Goal: Task Accomplishment & Management: Complete application form

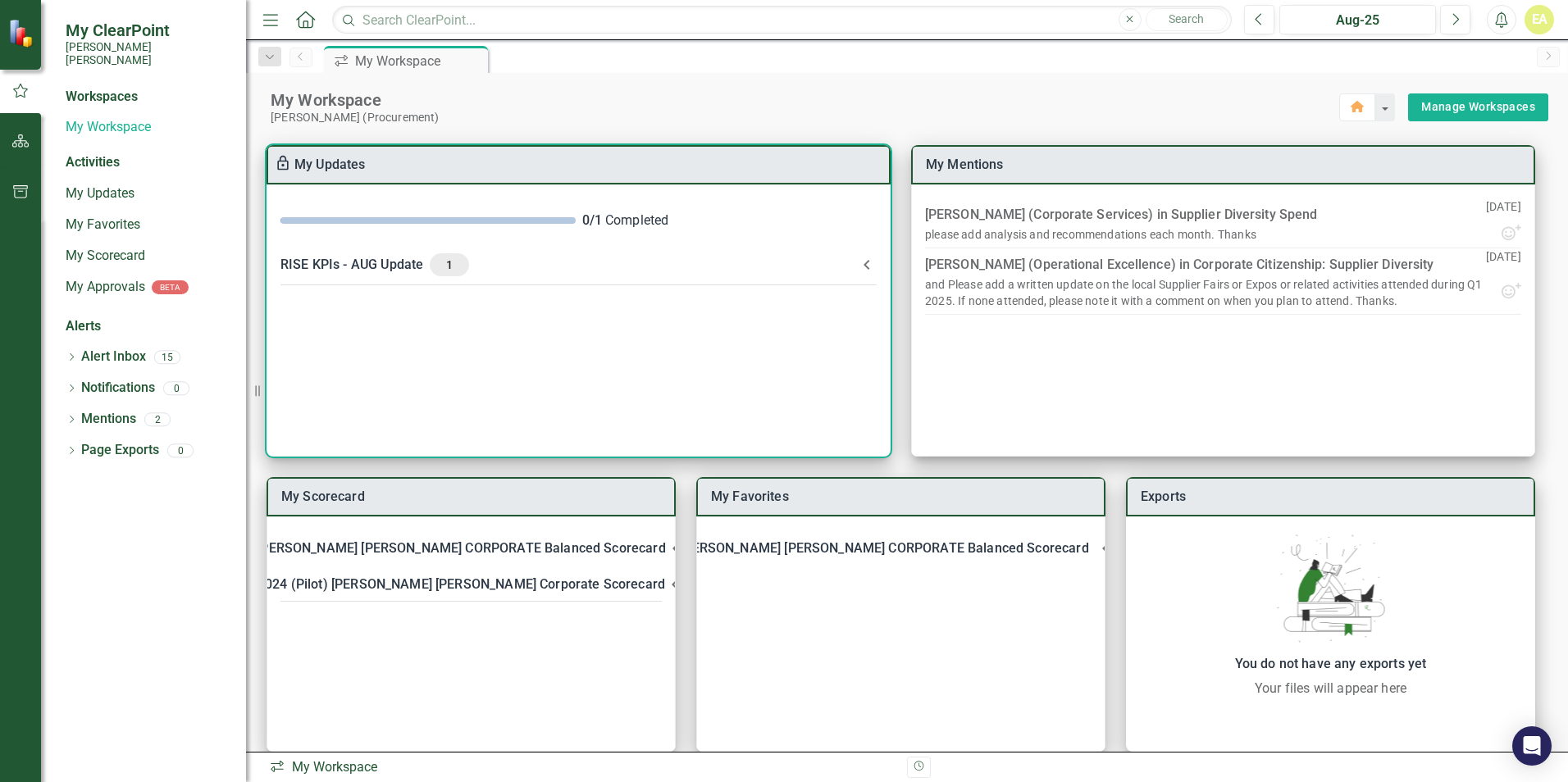
click at [866, 263] on icon at bounding box center [866, 264] width 6 height 10
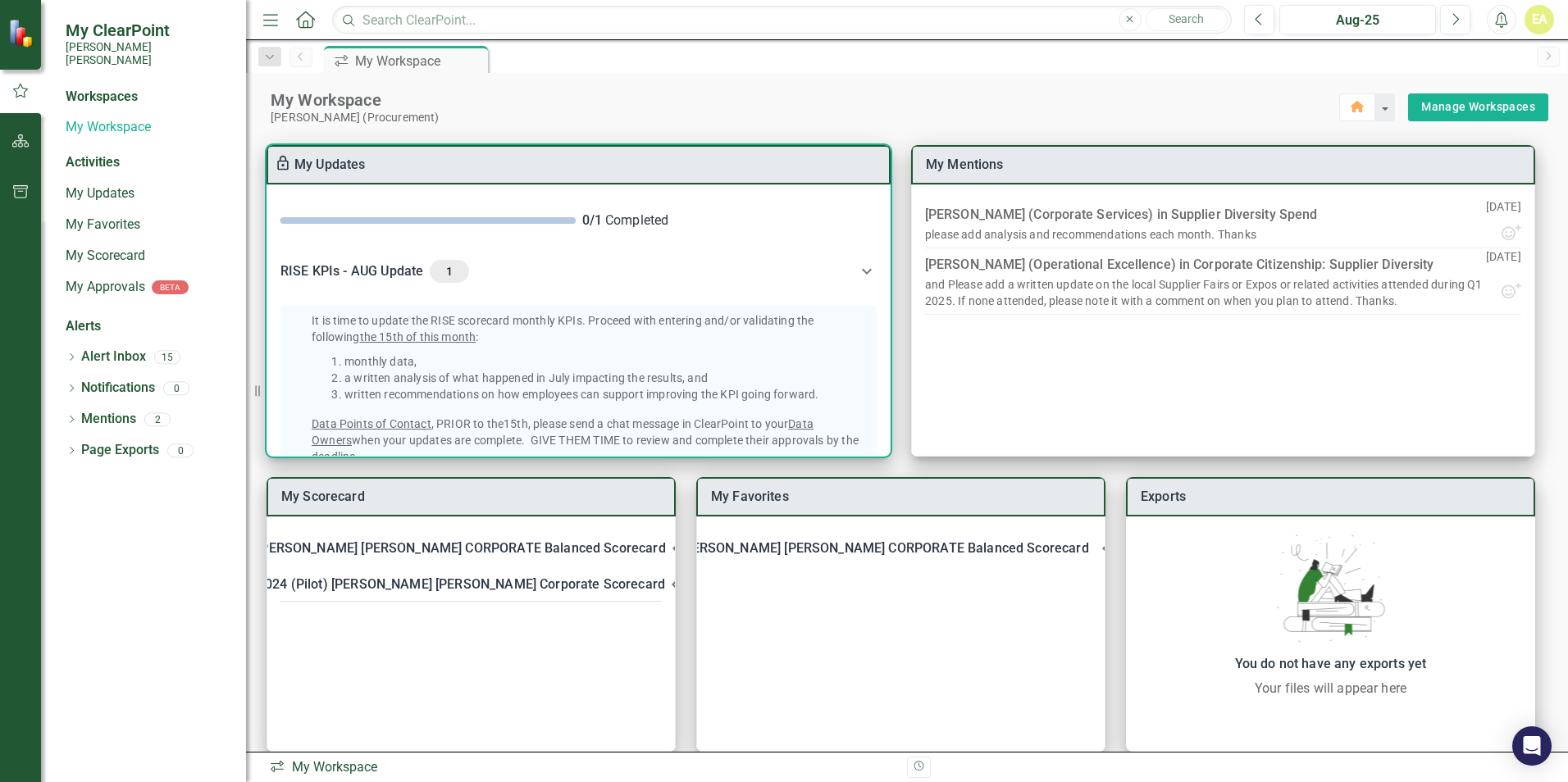
scroll to position [237, 0]
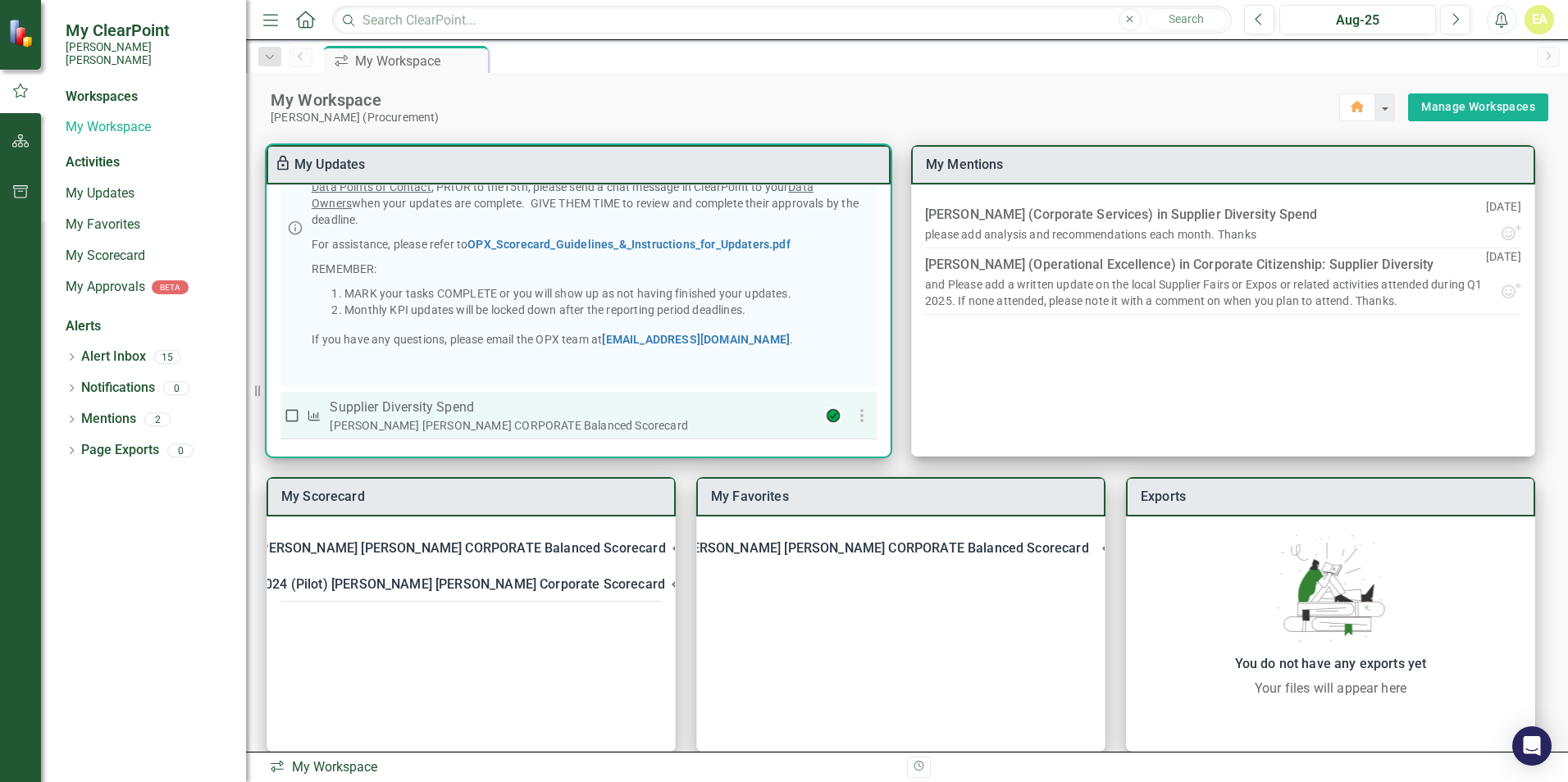
click at [370, 421] on div "[PERSON_NAME] [PERSON_NAME] CORPORATE Balanced Scorecard" at bounding box center [567, 425] width 476 height 17
click at [314, 418] on icon "KPI" at bounding box center [314, 415] width 15 height 11
click at [567, 425] on div "[PERSON_NAME] [PERSON_NAME] CORPORATE Balanced Scorecard" at bounding box center [567, 425] width 476 height 17
click at [429, 415] on p "Supplier Diversity Spend" at bounding box center [567, 407] width 476 height 20
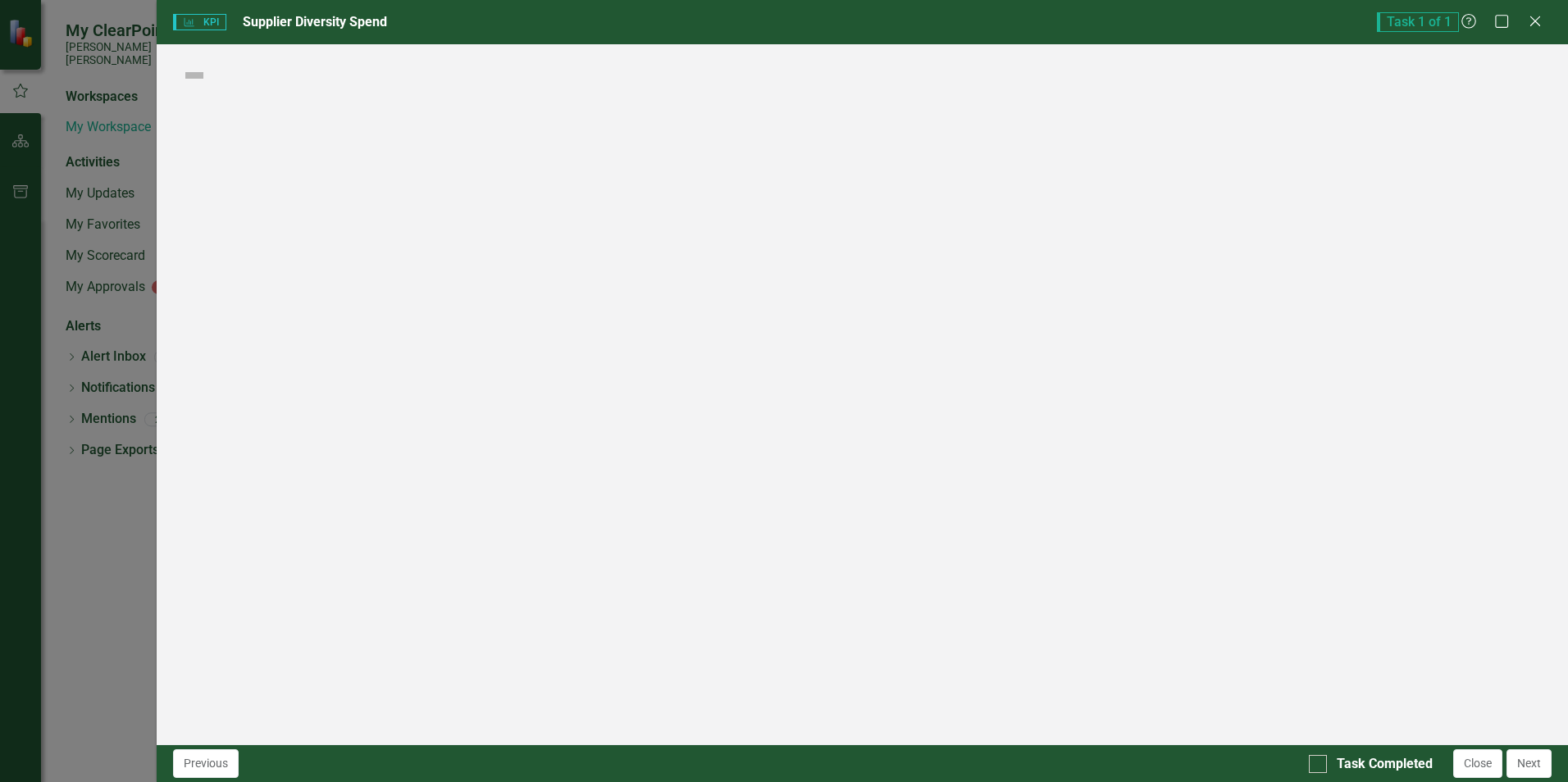
click at [429, 415] on body "My ClearPoint [PERSON_NAME] [PERSON_NAME] Workspaces My Workspace Activities My…" at bounding box center [784, 391] width 1568 height 782
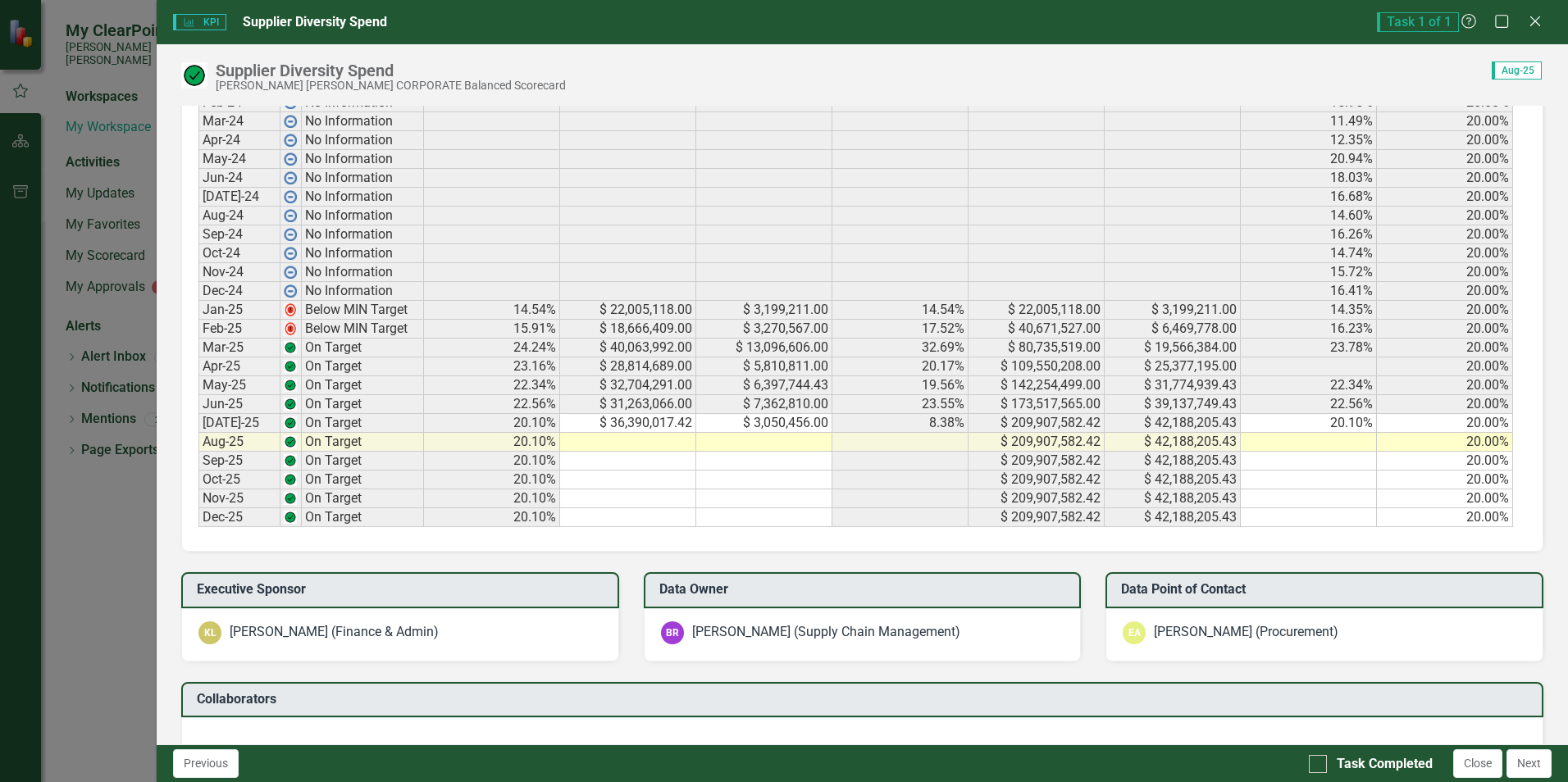
scroll to position [867, 0]
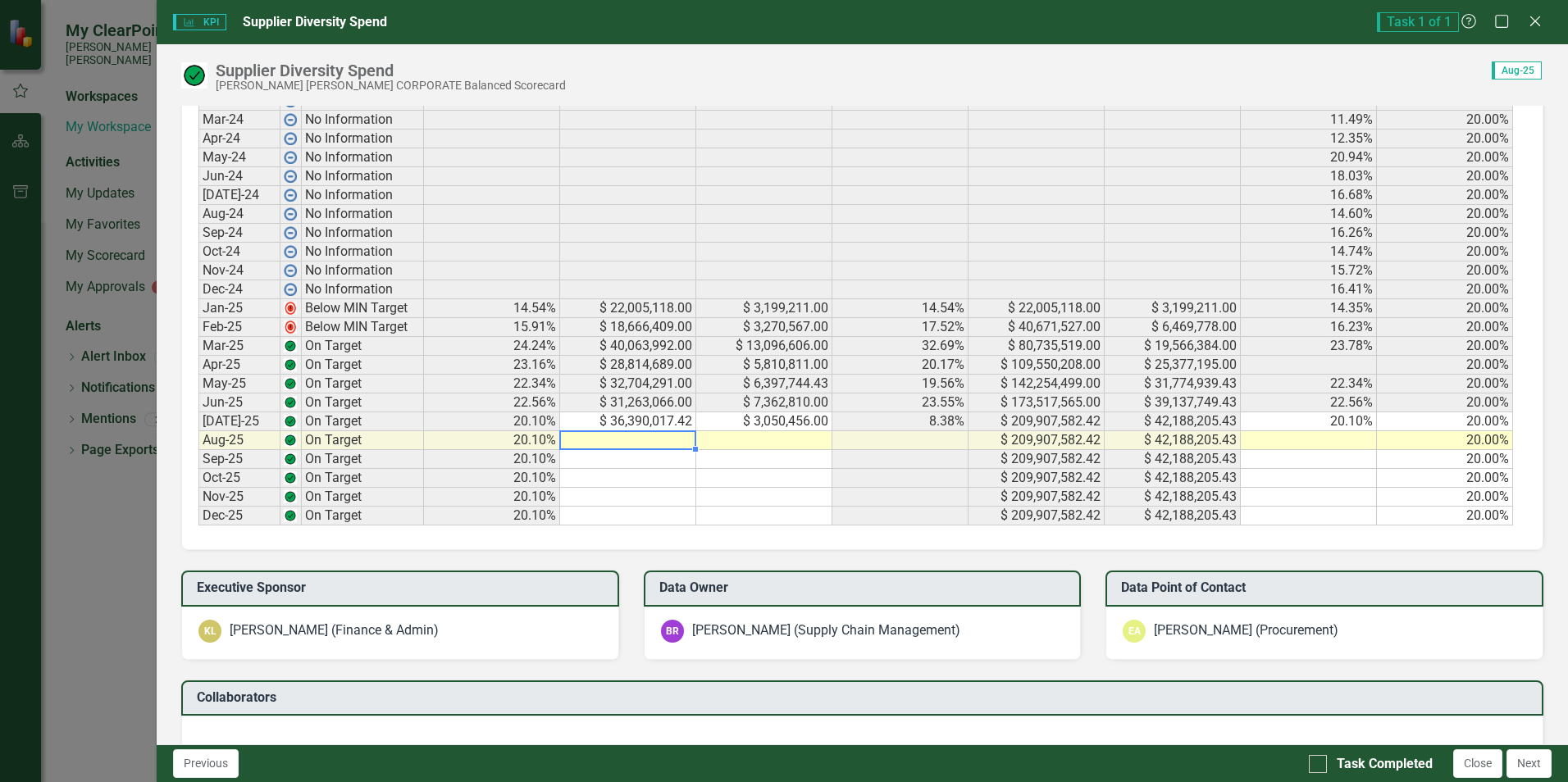
click at [636, 439] on td at bounding box center [628, 441] width 137 height 19
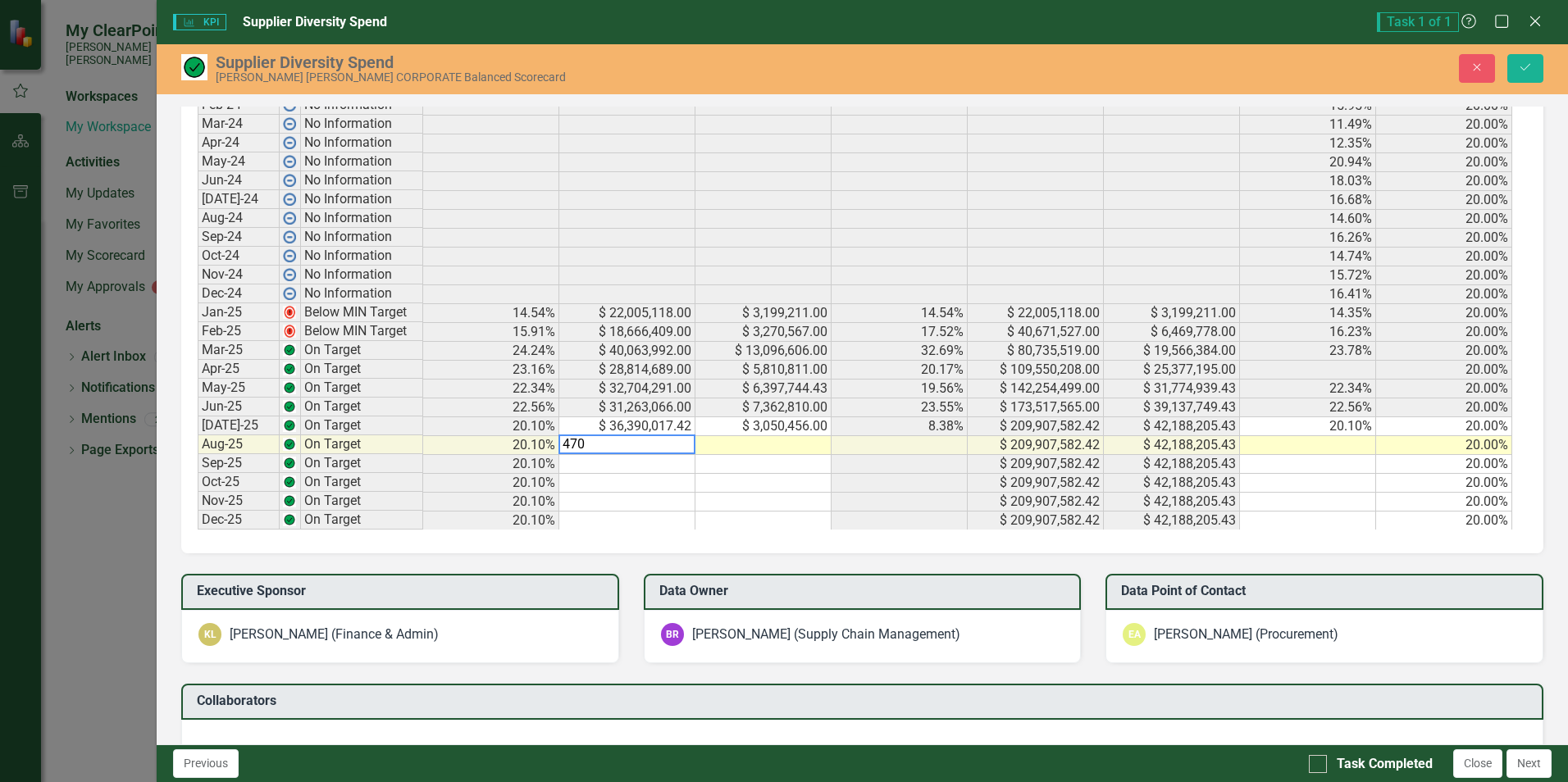
scroll to position [871, 0]
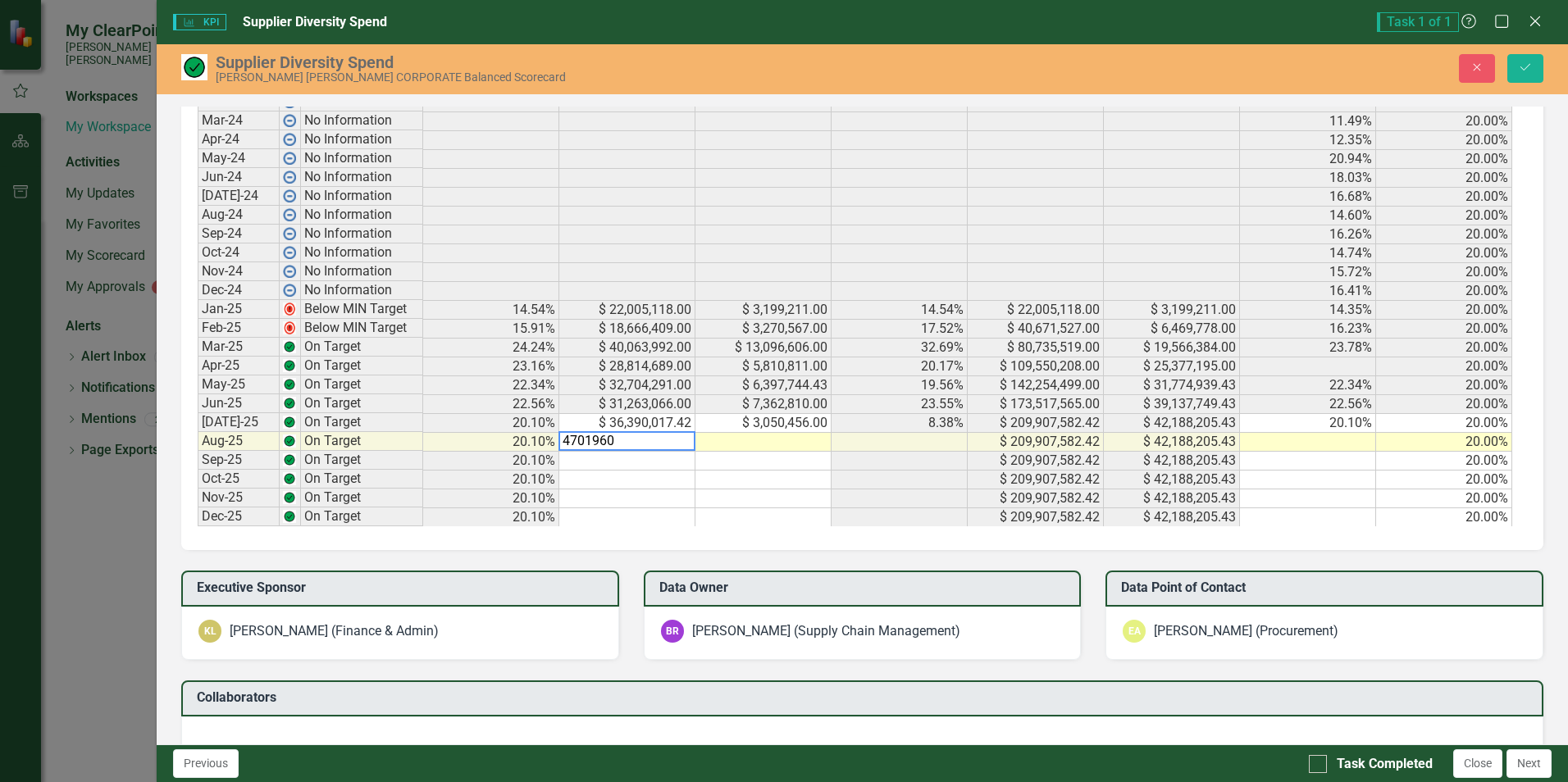
type textarea "47019601"
type textarea "6606819"
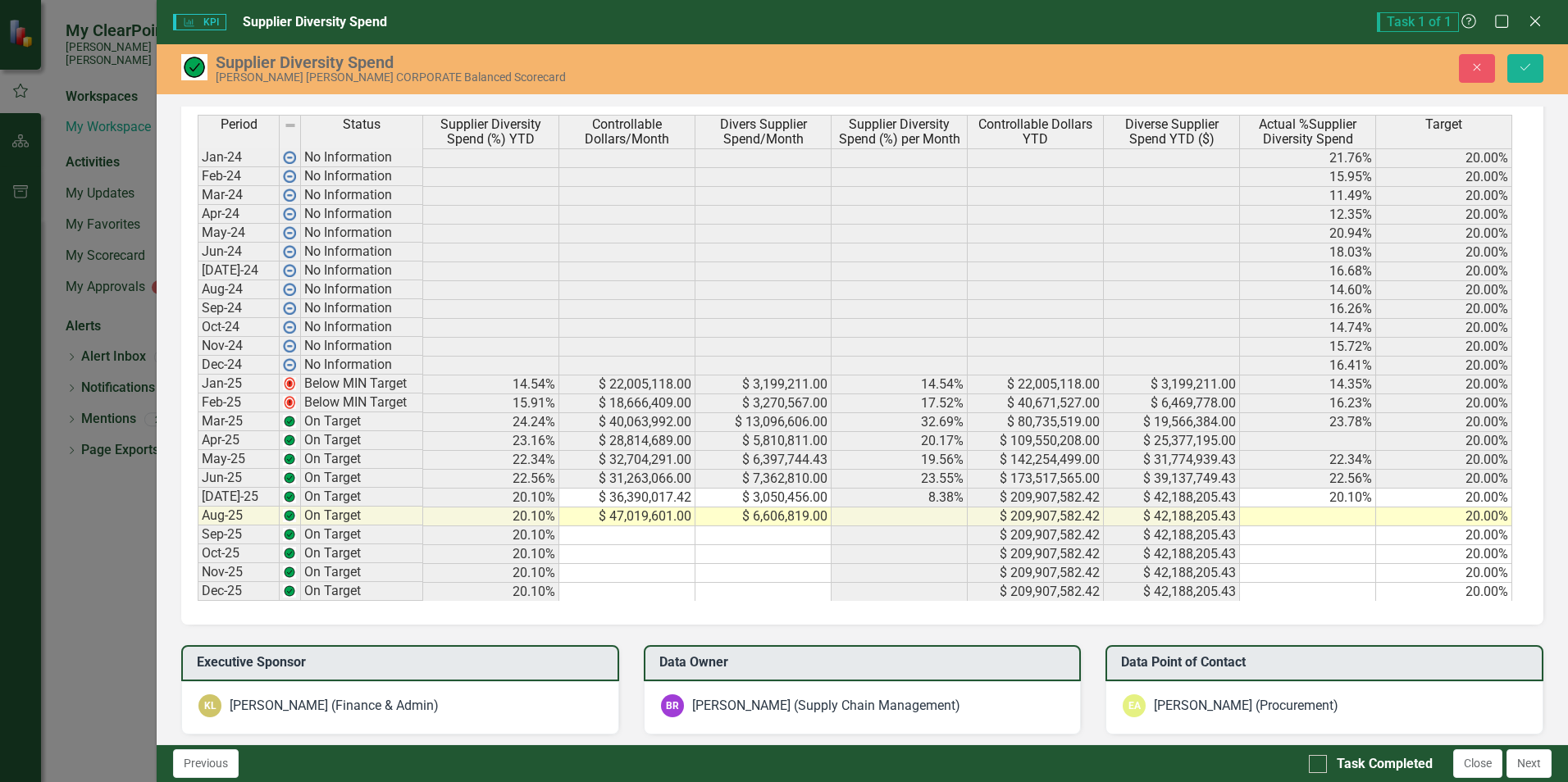
scroll to position [801, 0]
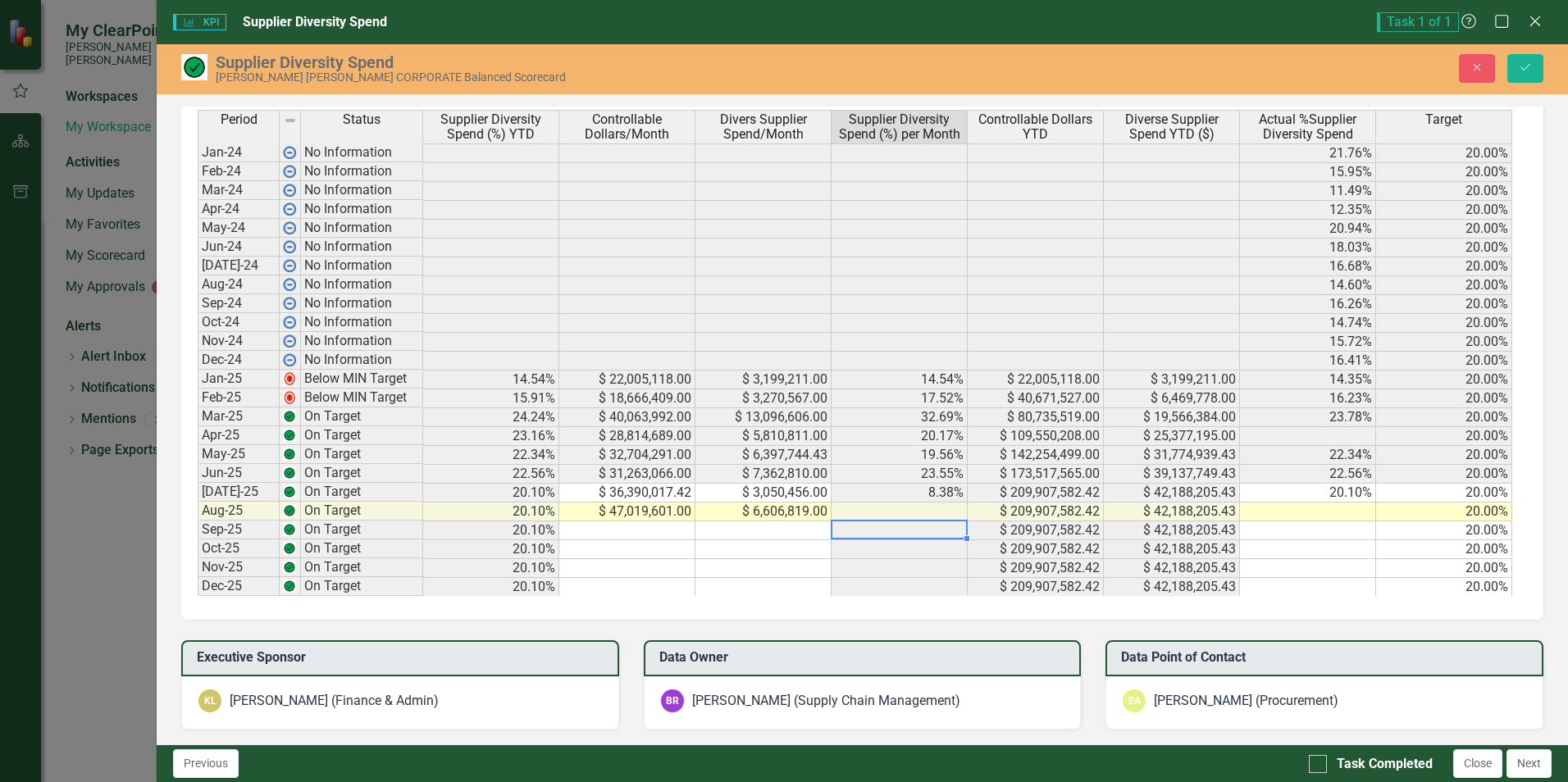
click at [925, 523] on td at bounding box center [899, 531] width 137 height 19
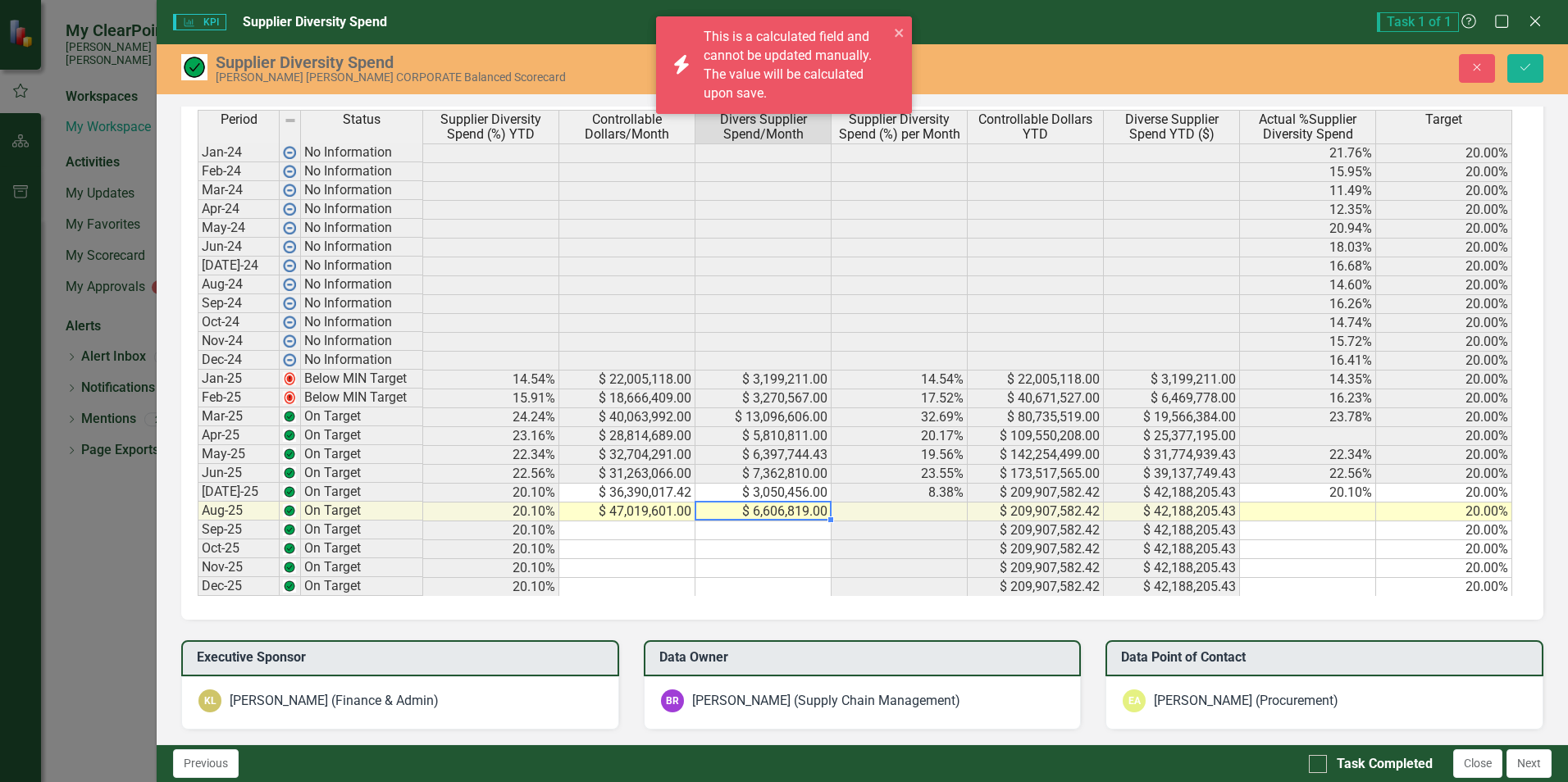
click at [764, 513] on td "$ 6,606,819.00" at bounding box center [763, 512] width 137 height 19
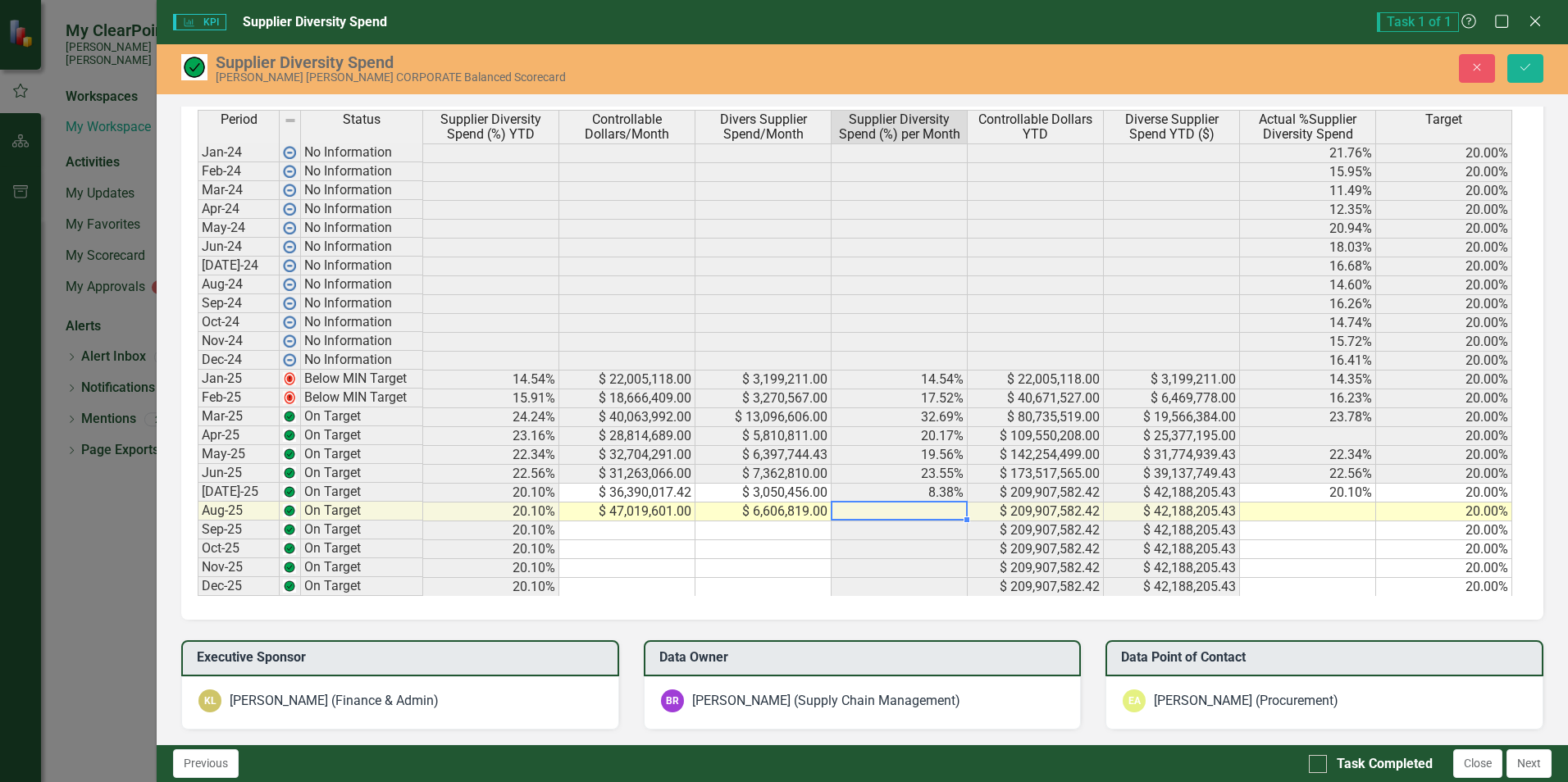
click at [900, 511] on td at bounding box center [899, 512] width 137 height 19
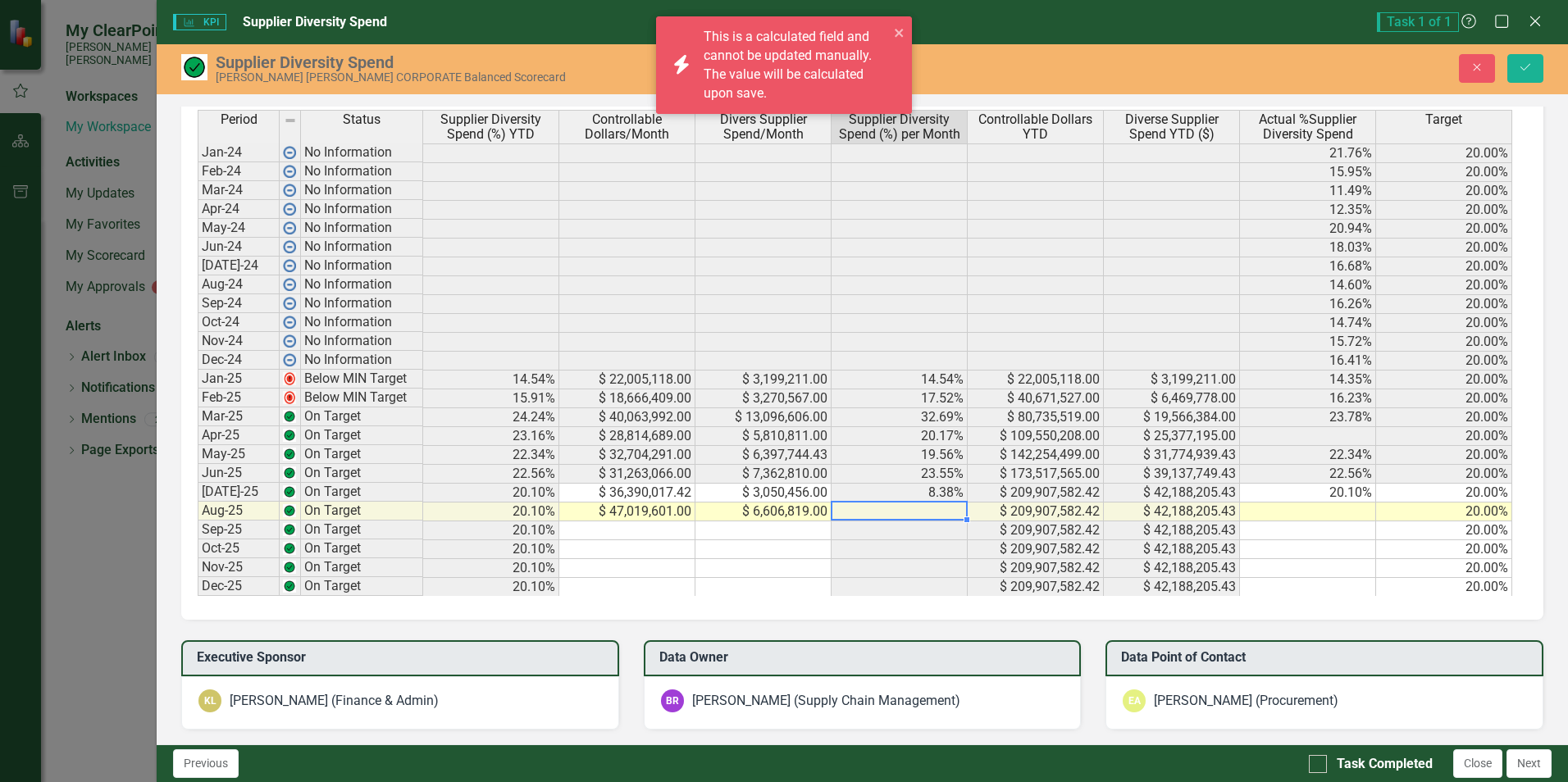
click at [1318, 510] on td at bounding box center [1307, 512] width 137 height 19
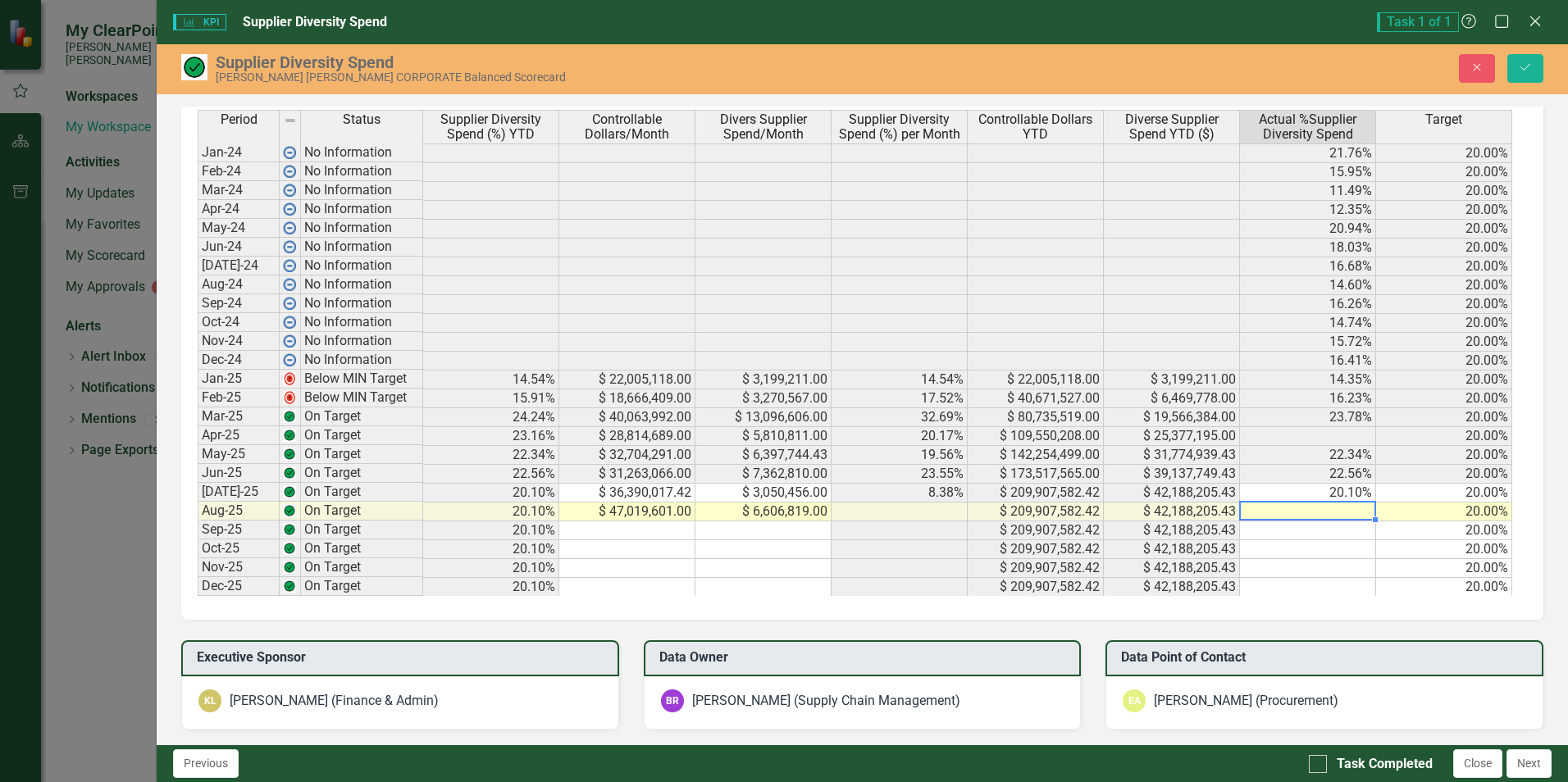
click at [626, 510] on td "$ 47,019,601.00" at bounding box center [627, 512] width 137 height 19
click at [748, 507] on td at bounding box center [763, 512] width 137 height 19
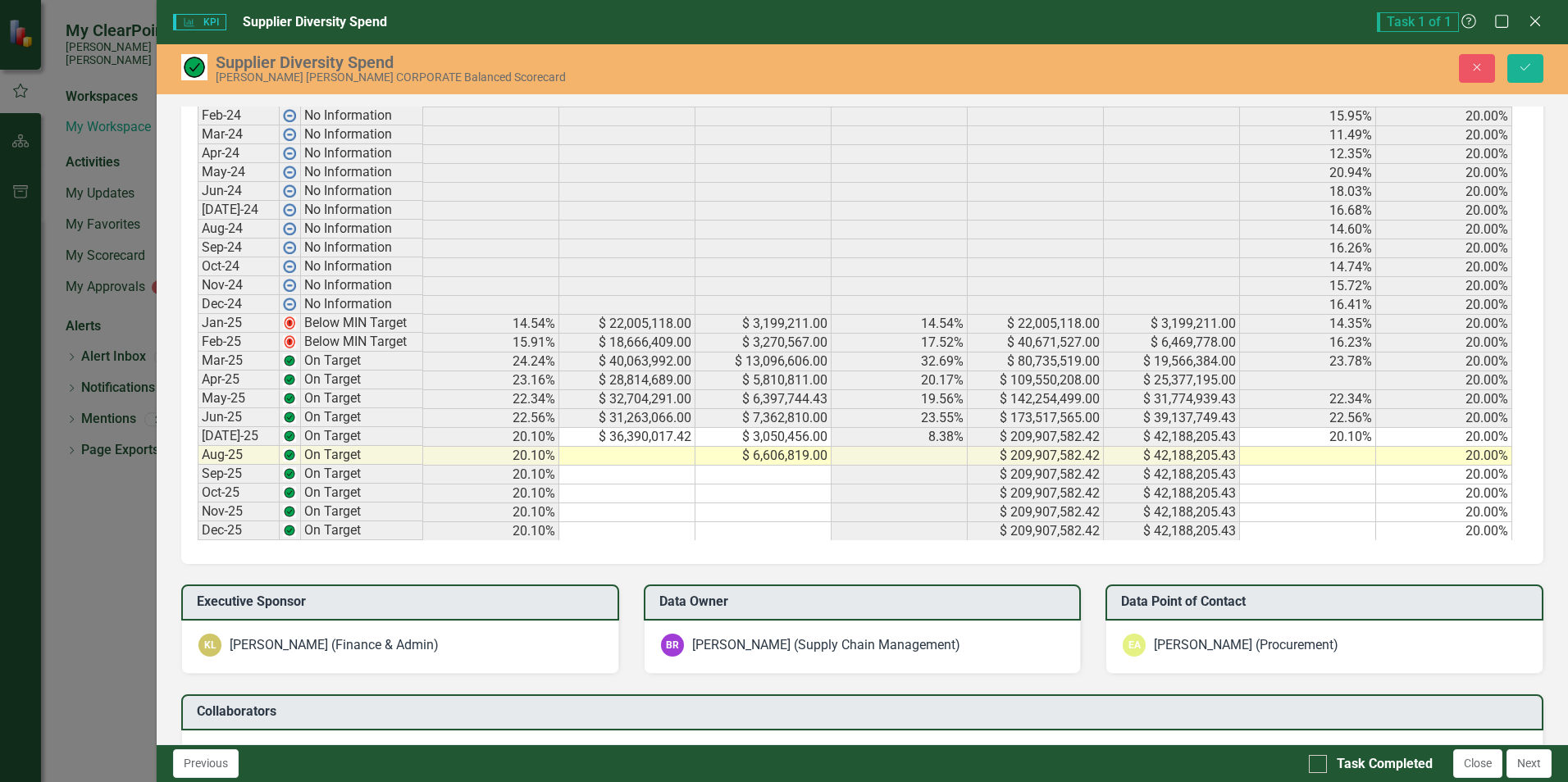
scroll to position [852, 0]
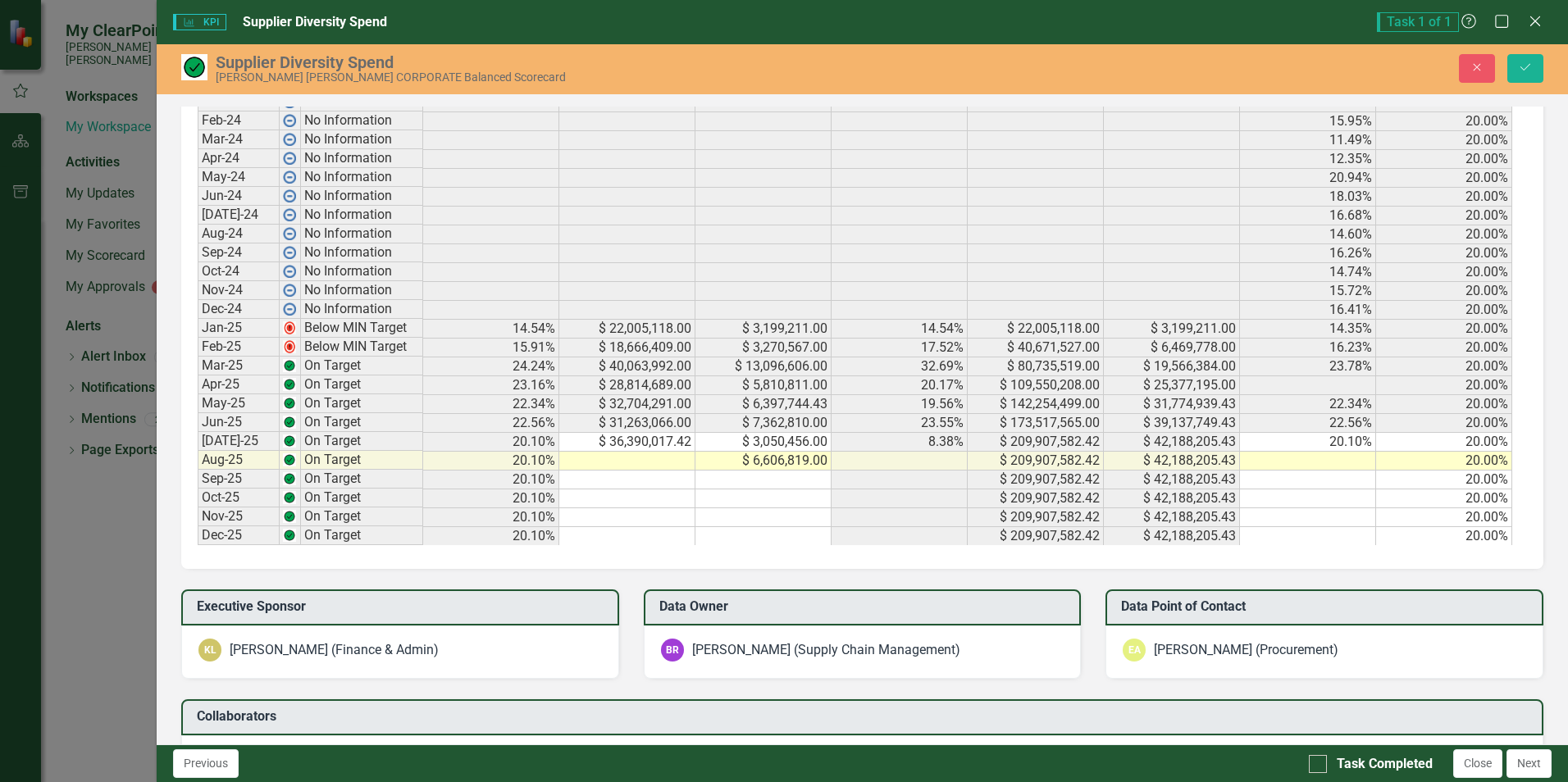
click at [1425, 484] on td "20.00%" at bounding box center [1444, 480] width 137 height 19
click at [1424, 312] on td "20.00%" at bounding box center [1444, 311] width 137 height 19
click at [635, 463] on td at bounding box center [627, 461] width 137 height 19
type textarea "38168406"
click at [659, 480] on td at bounding box center [627, 480] width 137 height 19
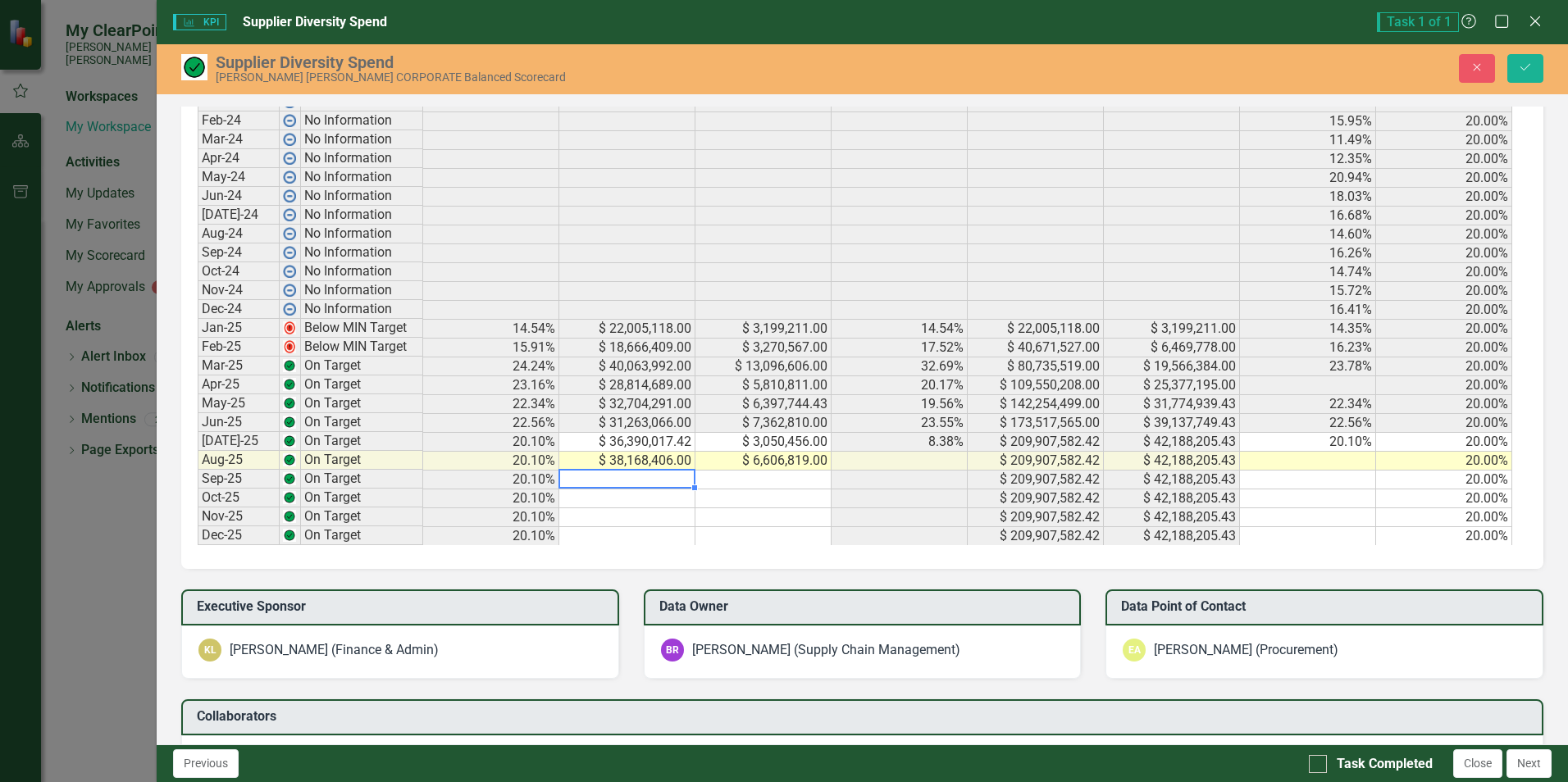
click at [671, 454] on td "$ 38,168,406.00" at bounding box center [627, 461] width 137 height 19
click at [683, 460] on td "$ 38,168,406.00" at bounding box center [627, 461] width 137 height 19
click at [683, 460] on textarea "38168406" at bounding box center [626, 460] width 137 height 20
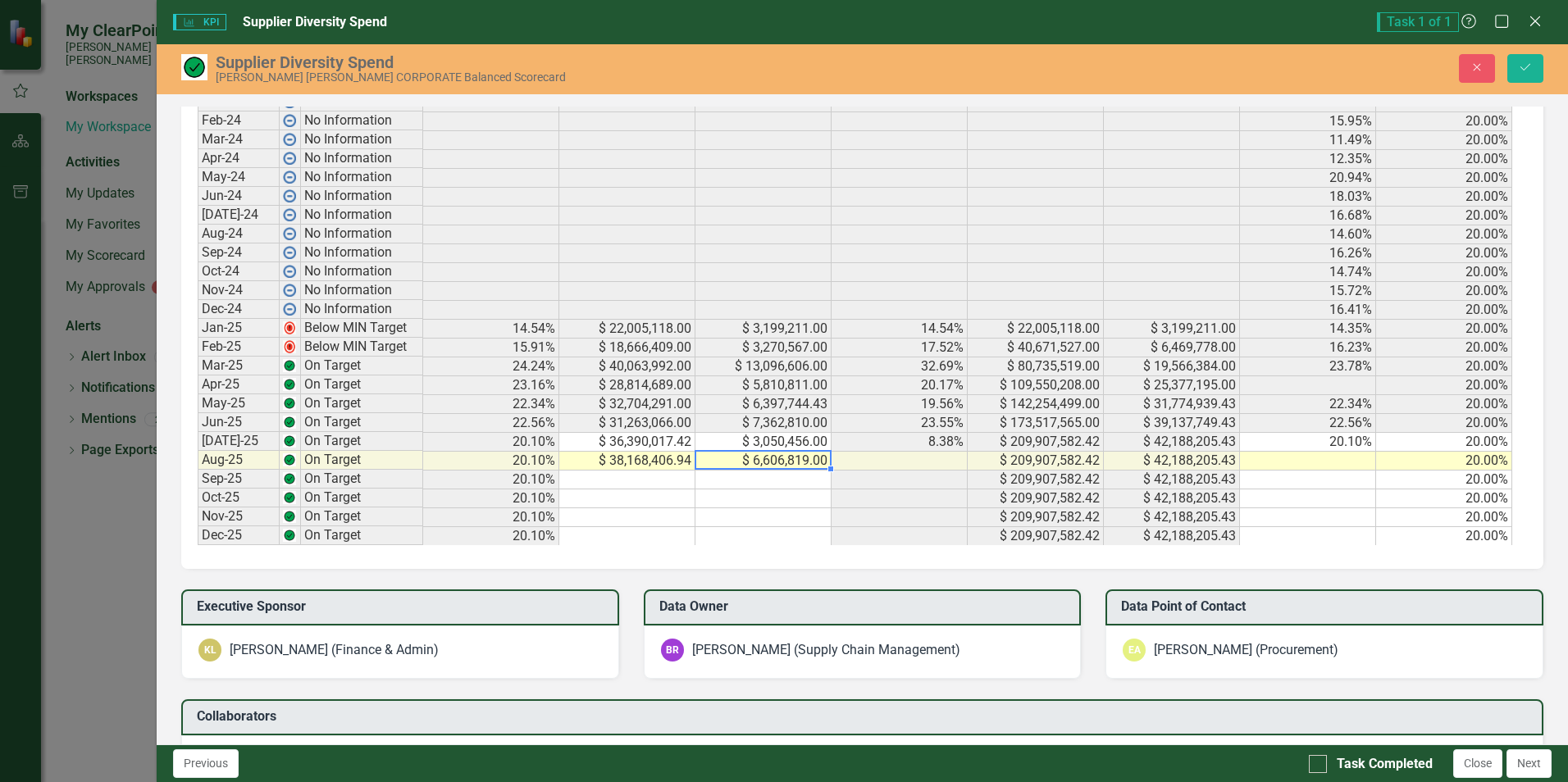
click at [779, 455] on td "$ 6,606,819.00" at bounding box center [763, 461] width 137 height 19
click at [921, 458] on td at bounding box center [899, 461] width 137 height 19
click at [1325, 460] on td at bounding box center [1307, 461] width 137 height 19
click at [1344, 461] on td at bounding box center [1307, 461] width 137 height 19
type textarea "20"
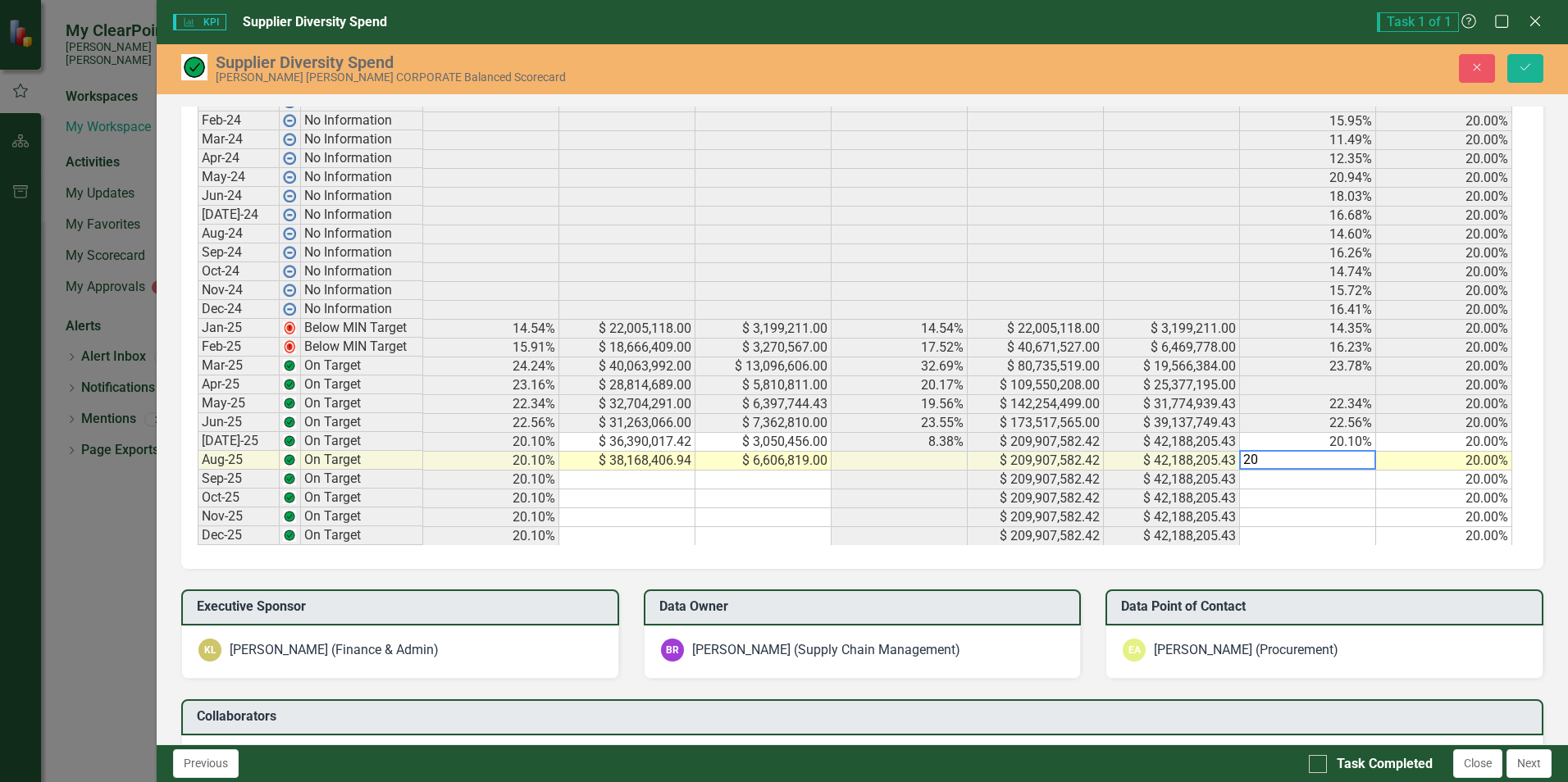
click at [1417, 458] on td "20.00%" at bounding box center [1444, 461] width 137 height 19
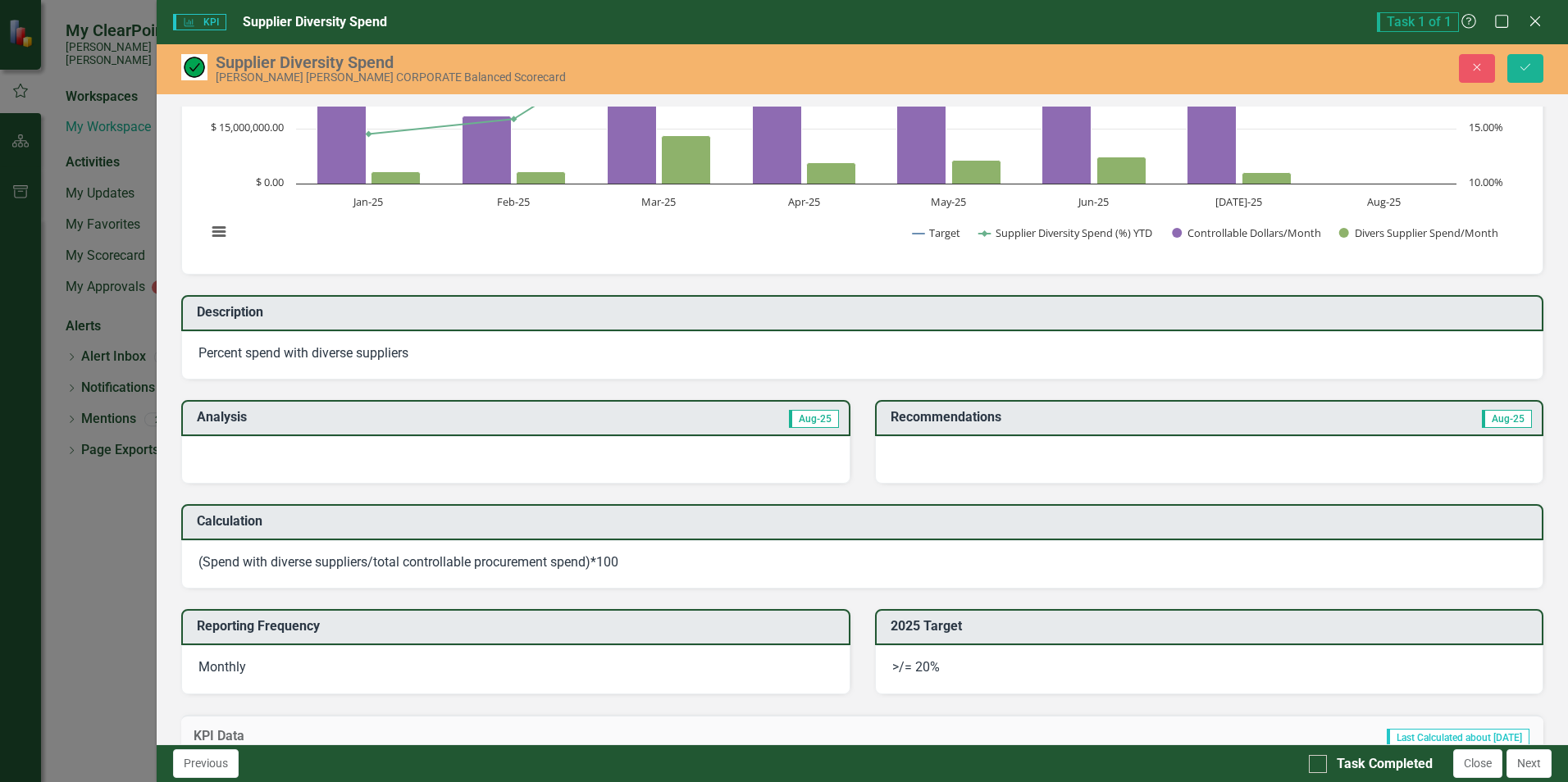
scroll to position [223, 0]
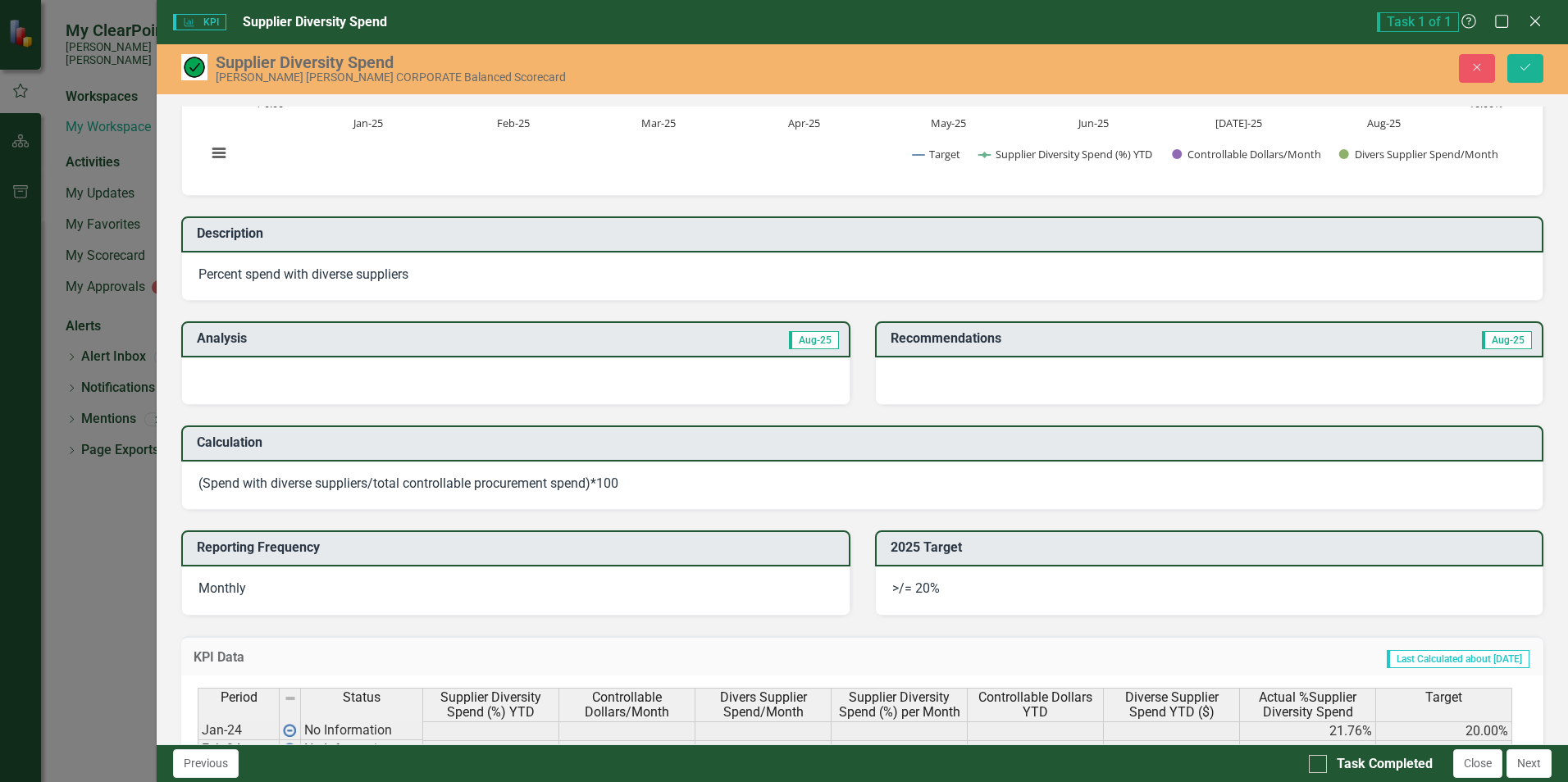
click at [395, 374] on div at bounding box center [515, 381] width 668 height 48
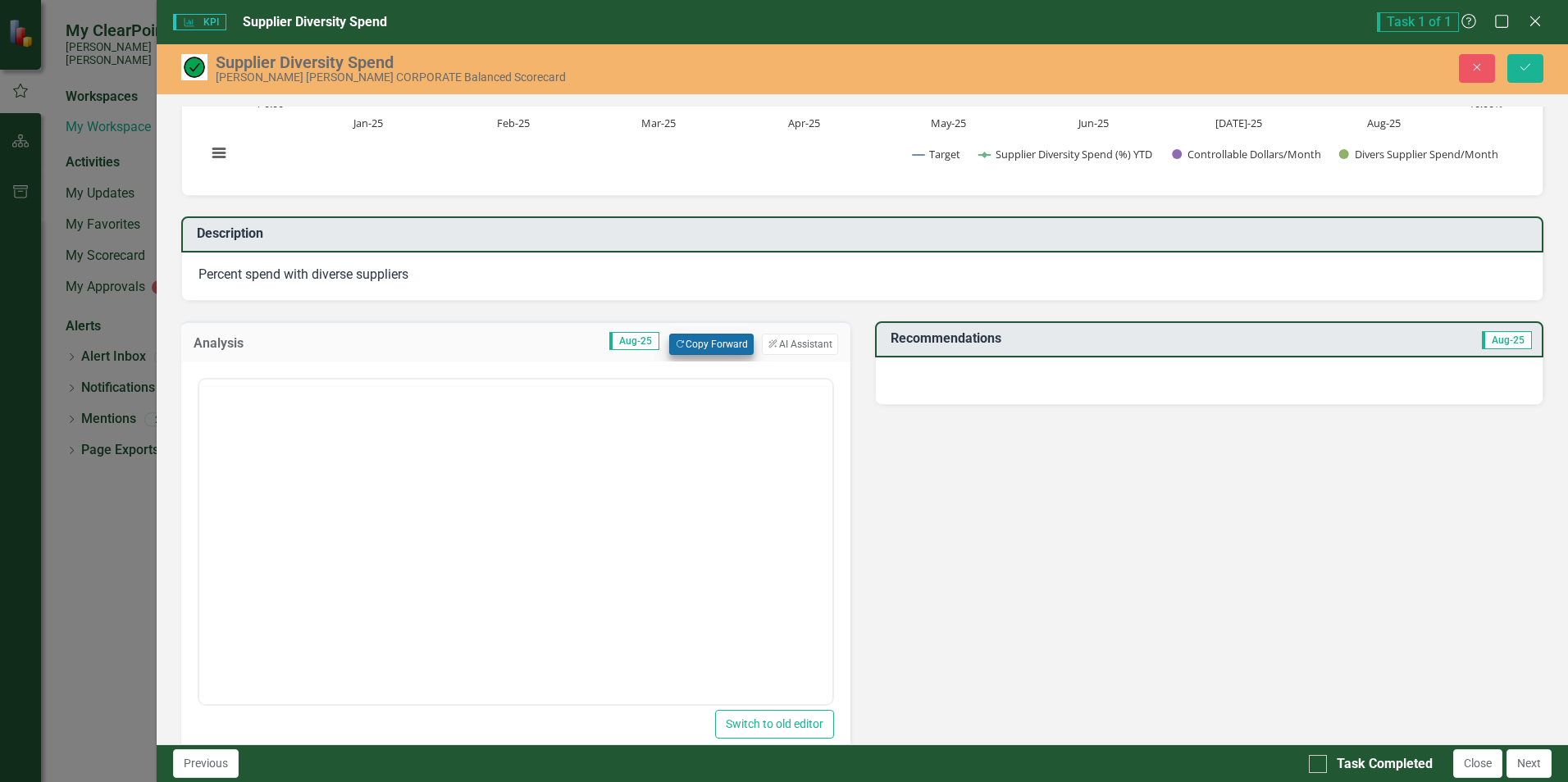
scroll to position [0, 0]
click at [695, 349] on button "Copy Forward Copy Forward" at bounding box center [711, 344] width 84 height 22
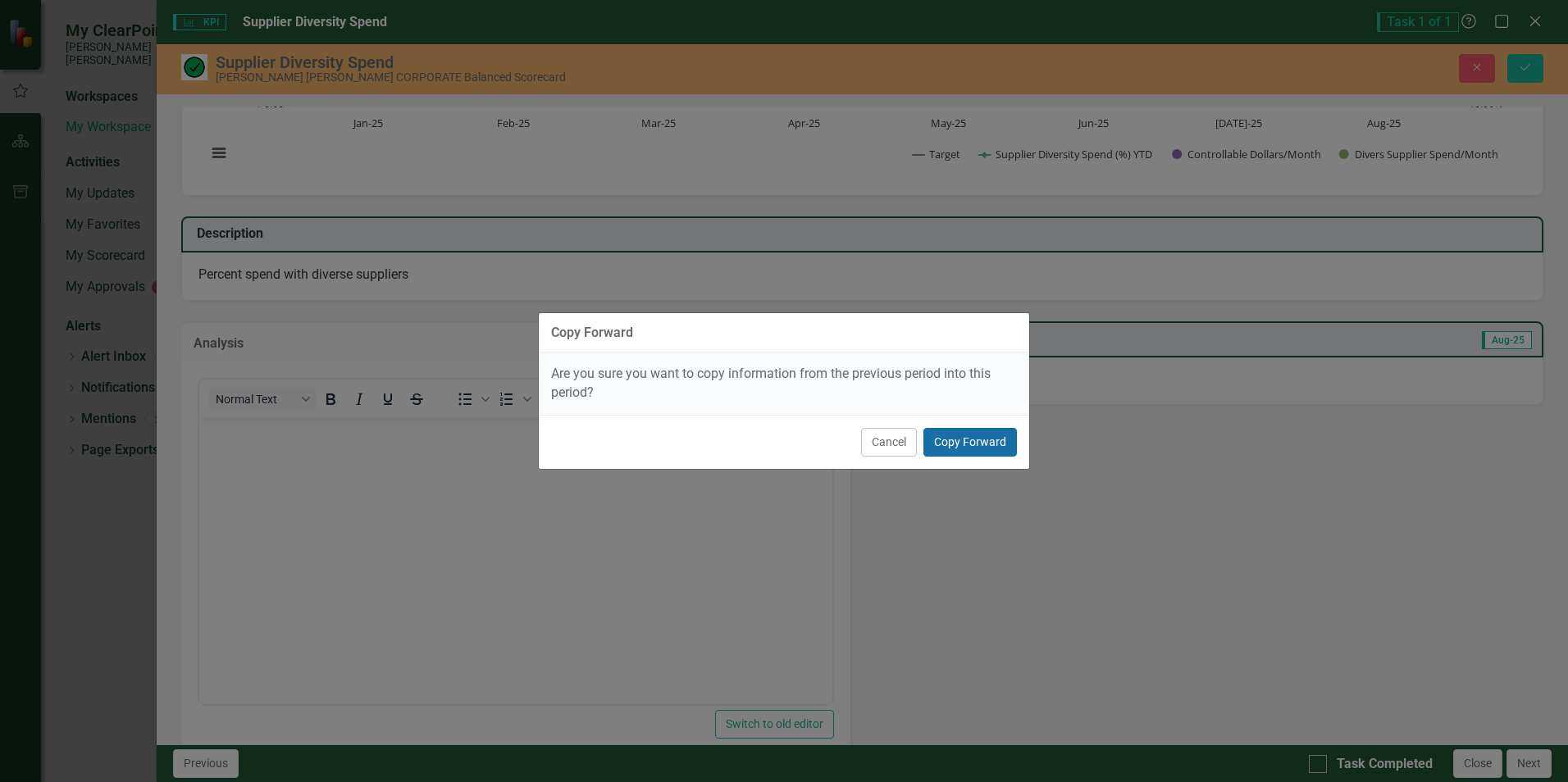
click at [961, 441] on button "Copy Forward" at bounding box center [970, 442] width 93 height 29
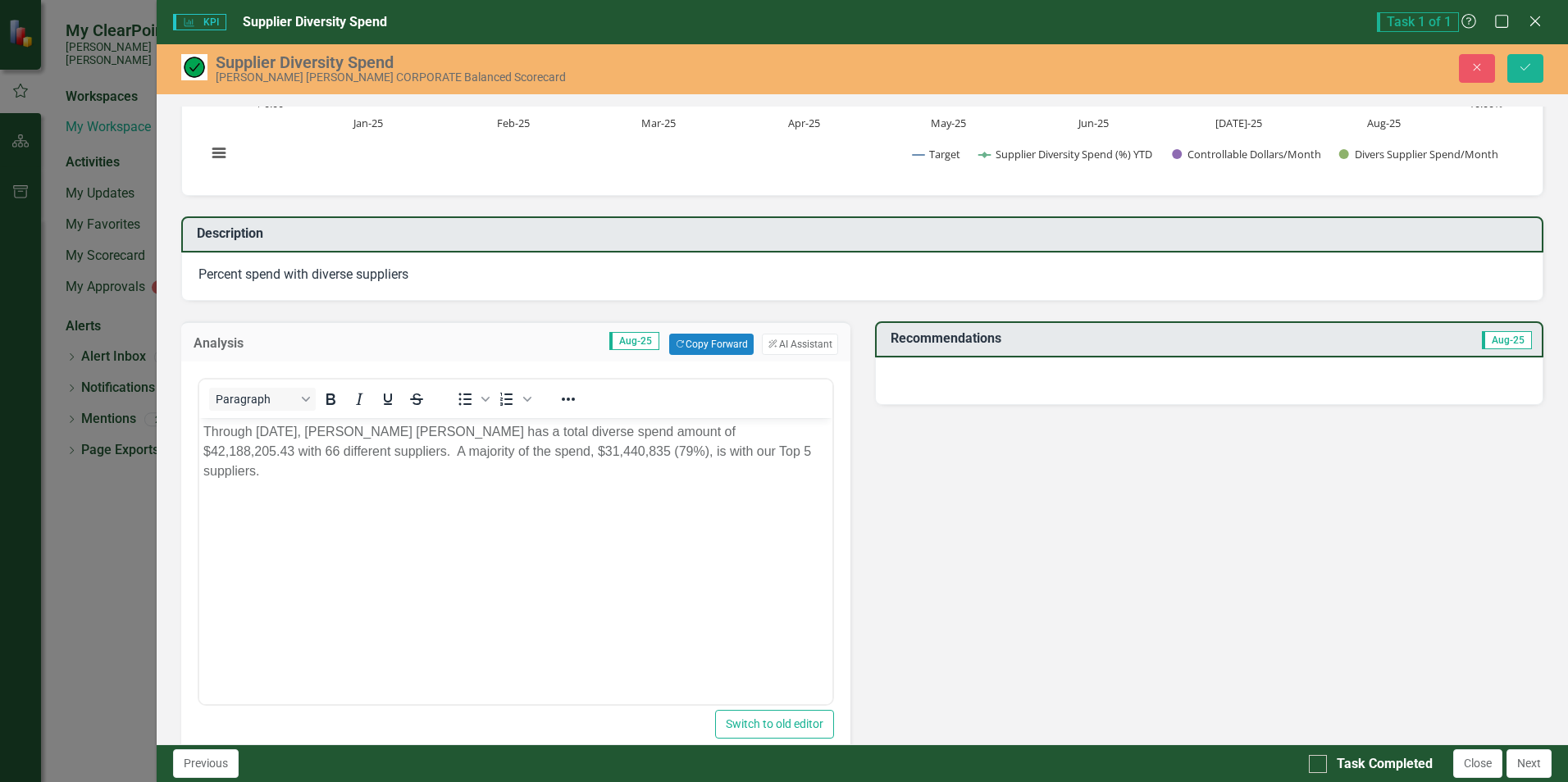
click at [264, 425] on p "Through [DATE], [PERSON_NAME] [PERSON_NAME] has a total diverse spend amount of…" at bounding box center [515, 452] width 624 height 59
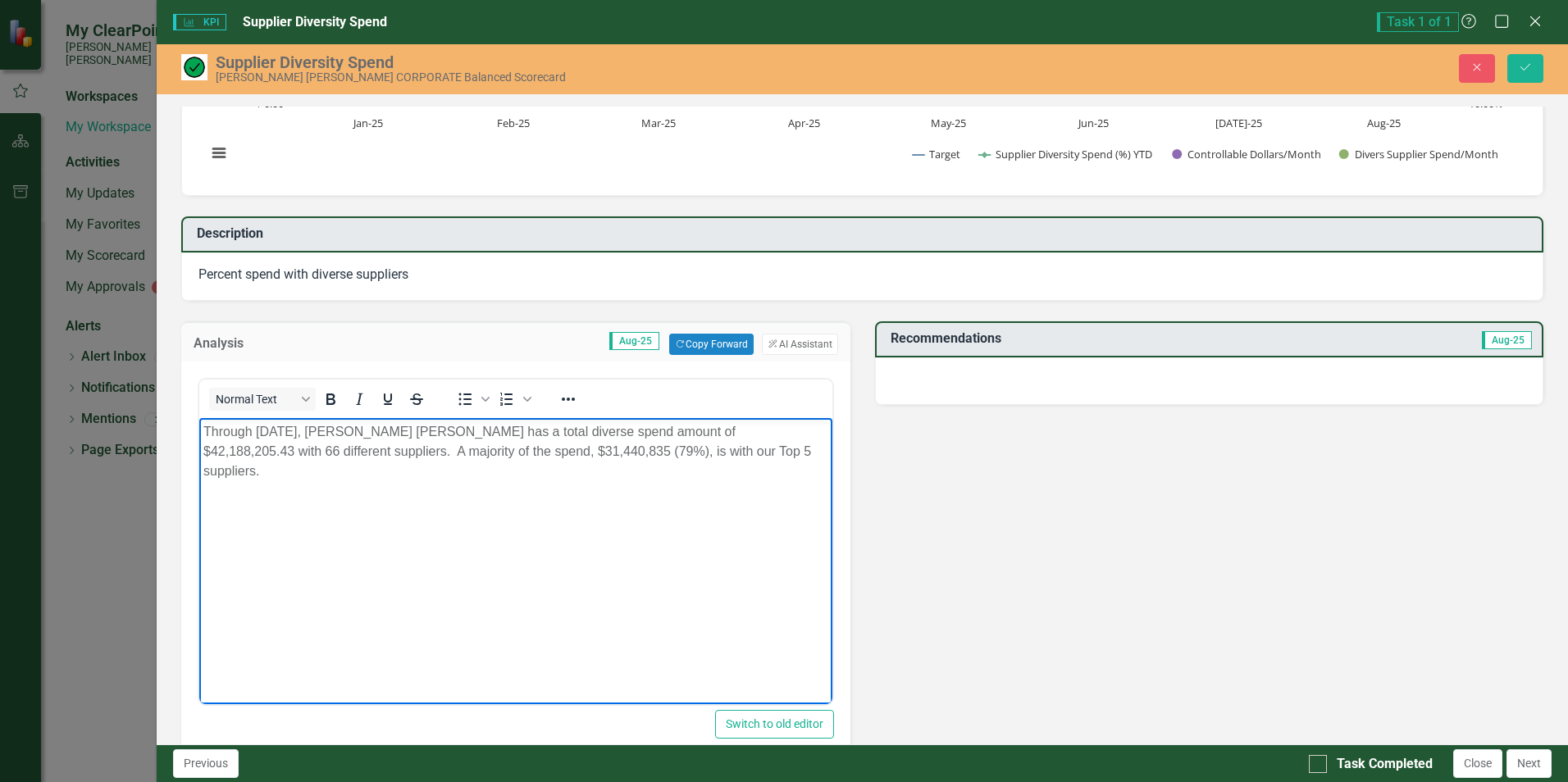
click at [721, 453] on p "Through [DATE], [PERSON_NAME] [PERSON_NAME] has a total diverse spend amount of…" at bounding box center [515, 452] width 624 height 59
click at [280, 428] on p "Through [DATE], [PERSON_NAME] [PERSON_NAME] has a total diverse spend amount of…" at bounding box center [515, 452] width 624 height 59
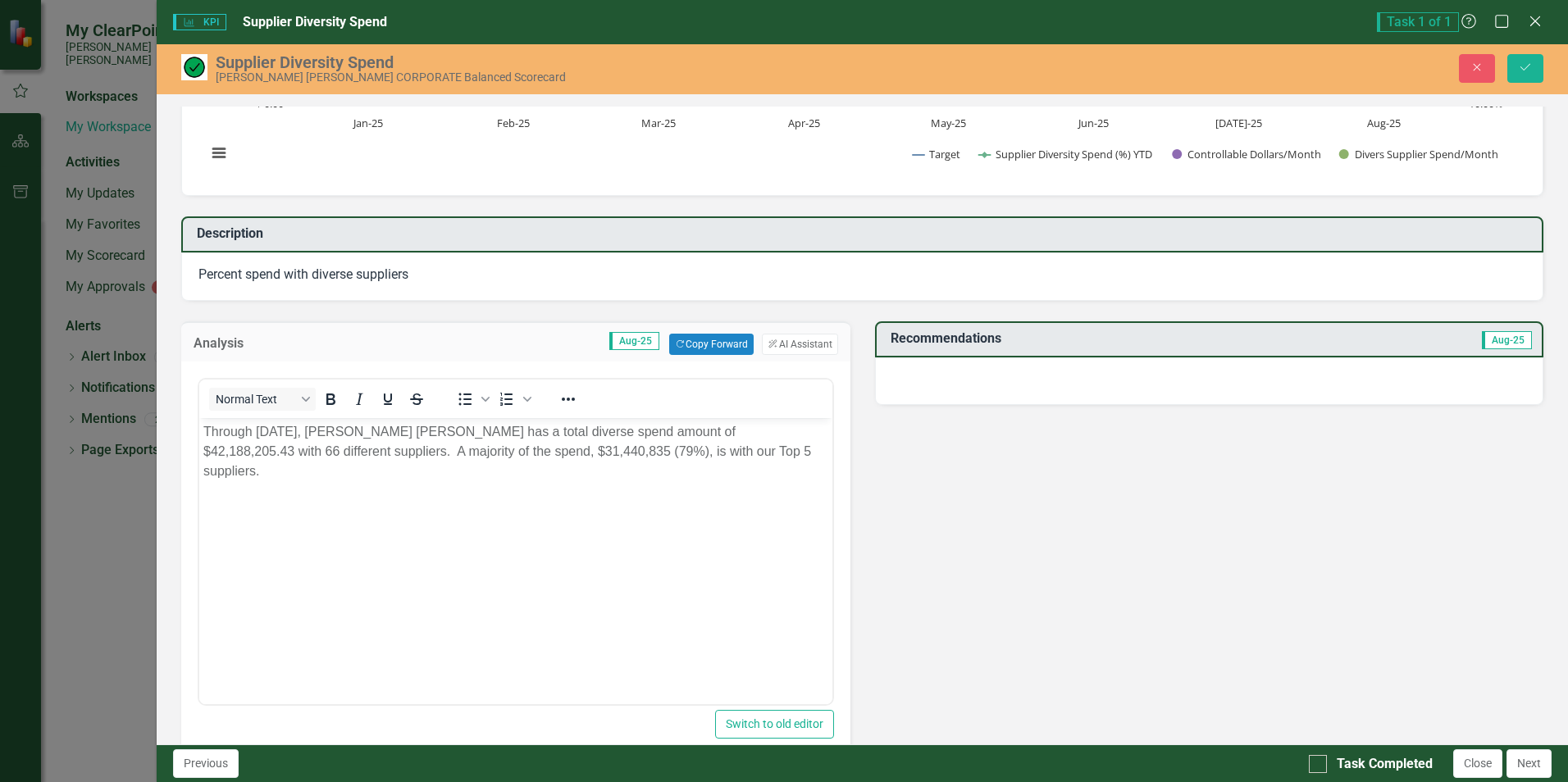
click at [197, 580] on div "Normal Text To open the popup, press Shift+Enter To open the popup, press Shift…" at bounding box center [515, 542] width 636 height 328
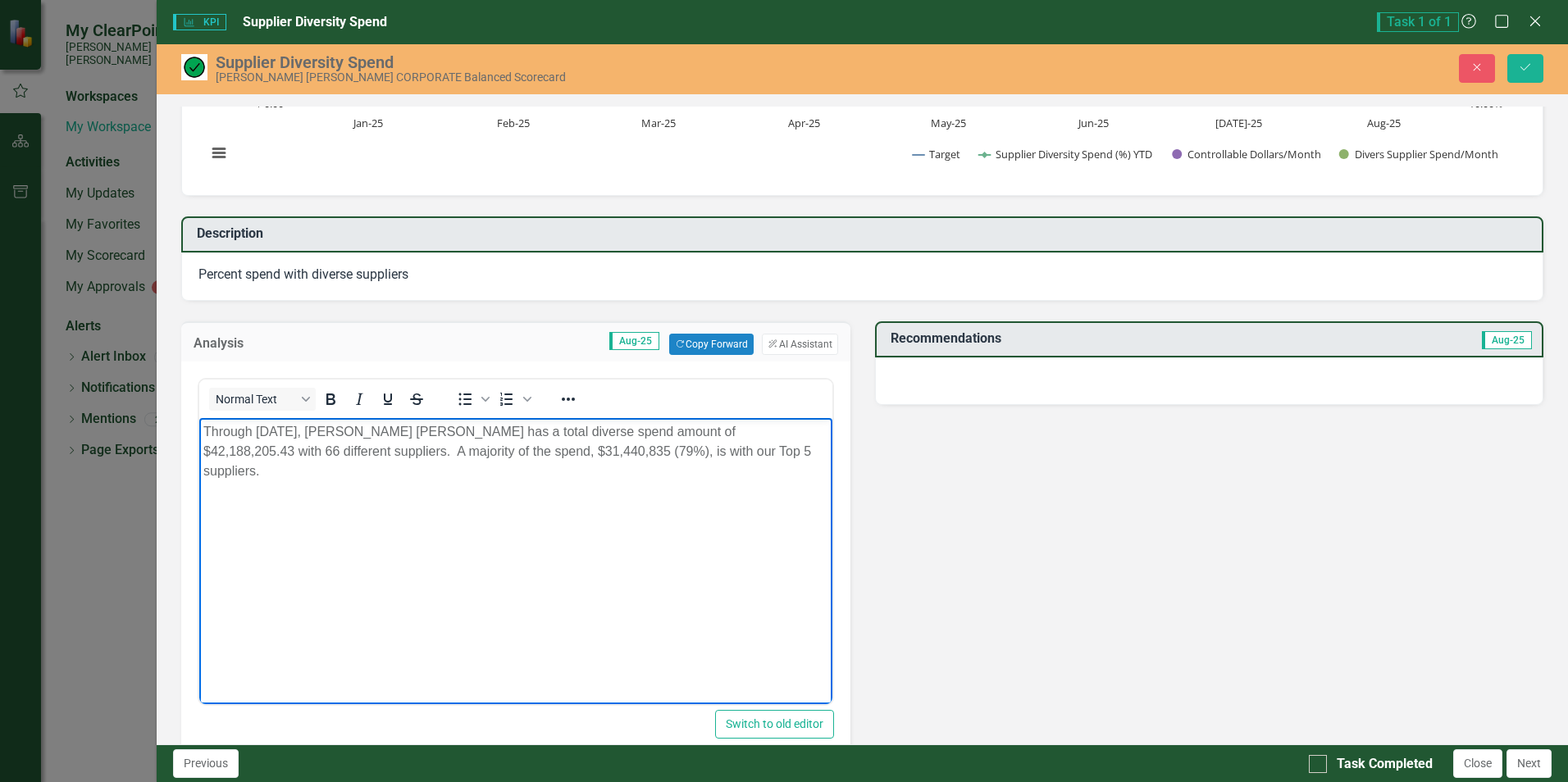
click at [274, 435] on p "Through [DATE], [PERSON_NAME] [PERSON_NAME] has a total diverse spend amount of…" at bounding box center [515, 452] width 624 height 59
drag, startPoint x: 256, startPoint y: 430, endPoint x: 277, endPoint y: 434, distance: 21.4
click at [277, 434] on p "Through [DATE], [PERSON_NAME] [PERSON_NAME] has a total diverse spend amount of…" at bounding box center [515, 452] width 624 height 59
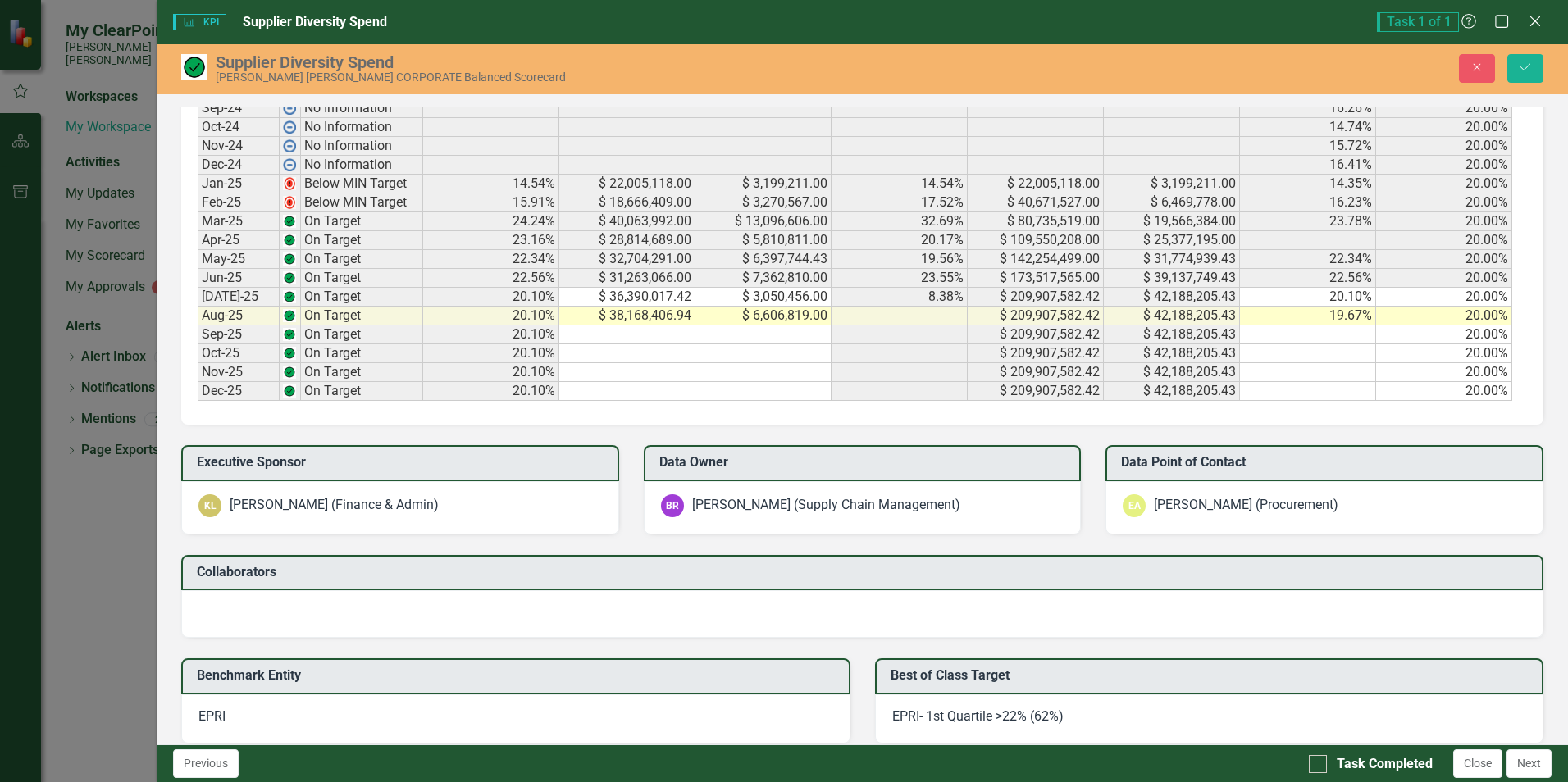
scroll to position [1363, 0]
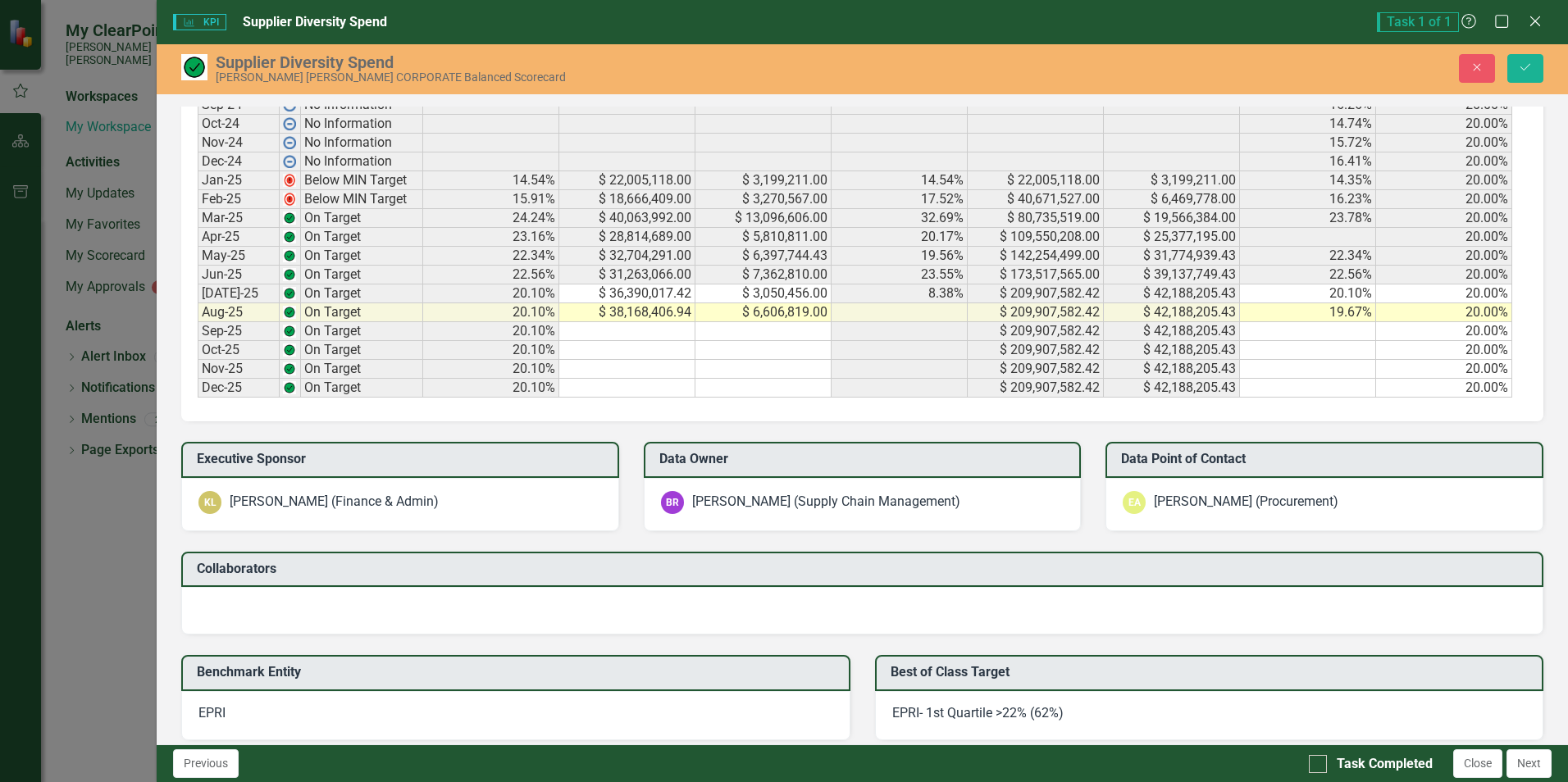
click at [910, 310] on td at bounding box center [899, 313] width 137 height 19
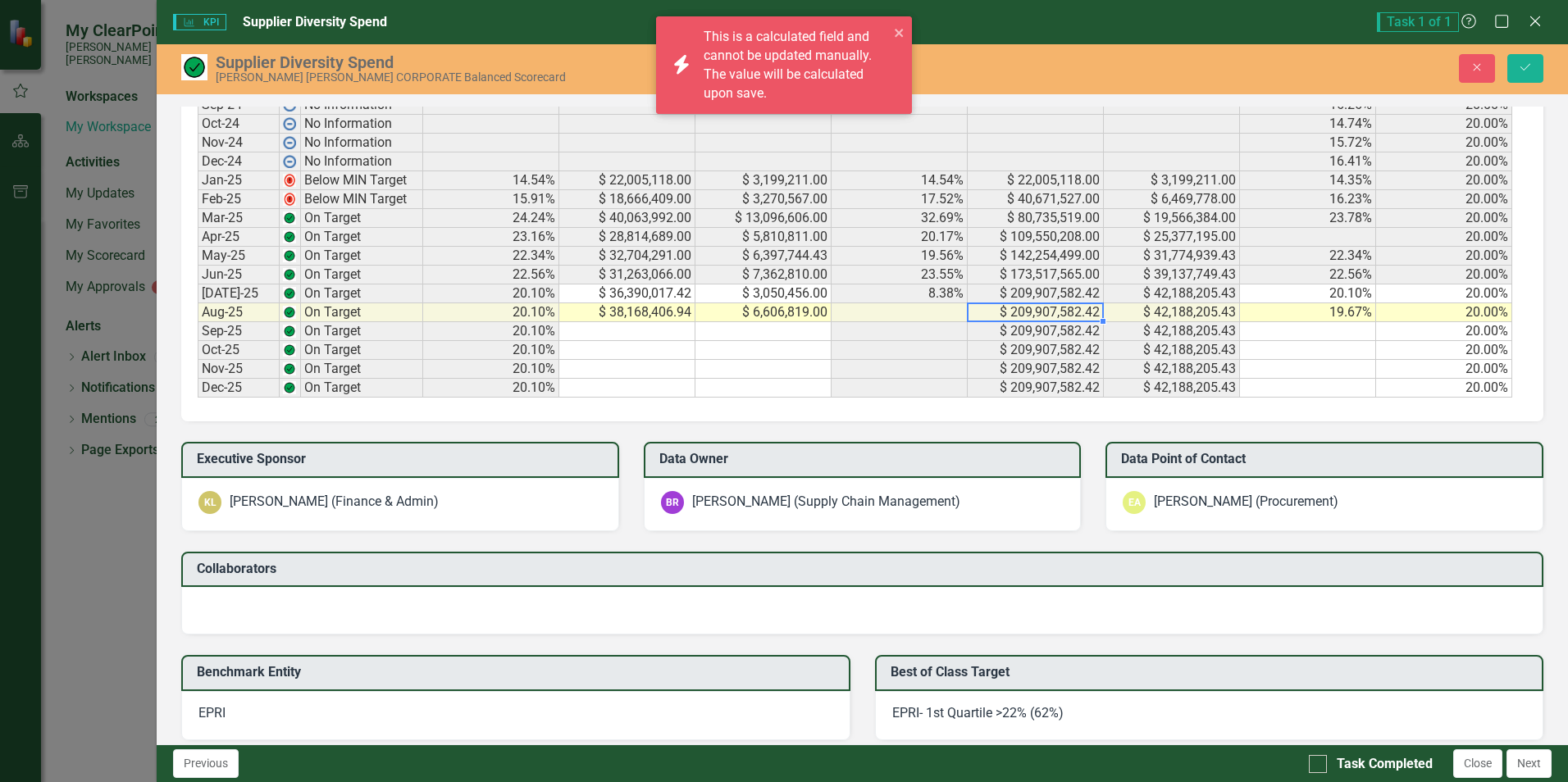
click at [1027, 313] on td "$ 209,907,582.42" at bounding box center [1035, 313] width 137 height 19
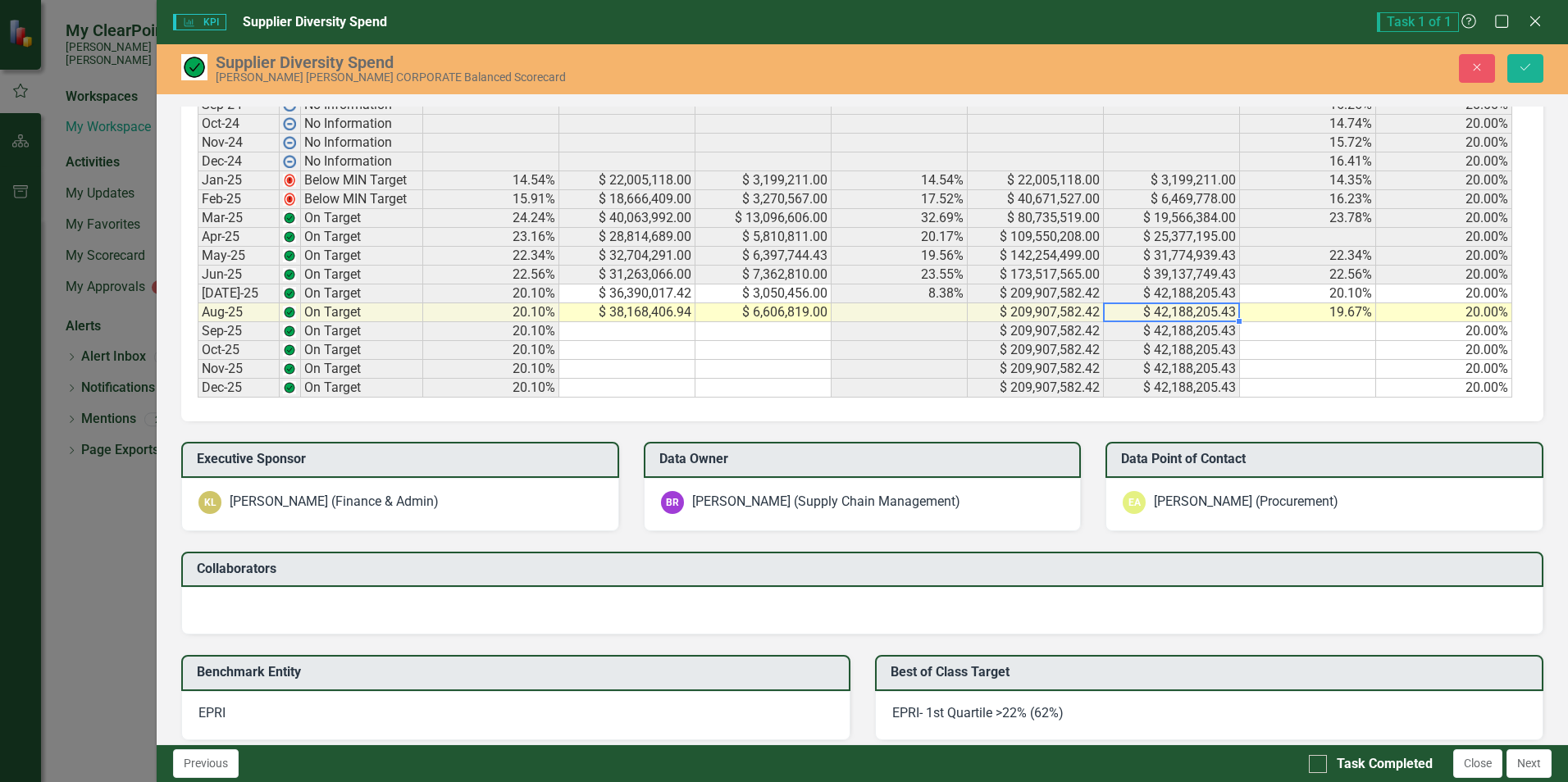
click at [1188, 309] on td "$ 42,188,205.43" at bounding box center [1171, 313] width 137 height 19
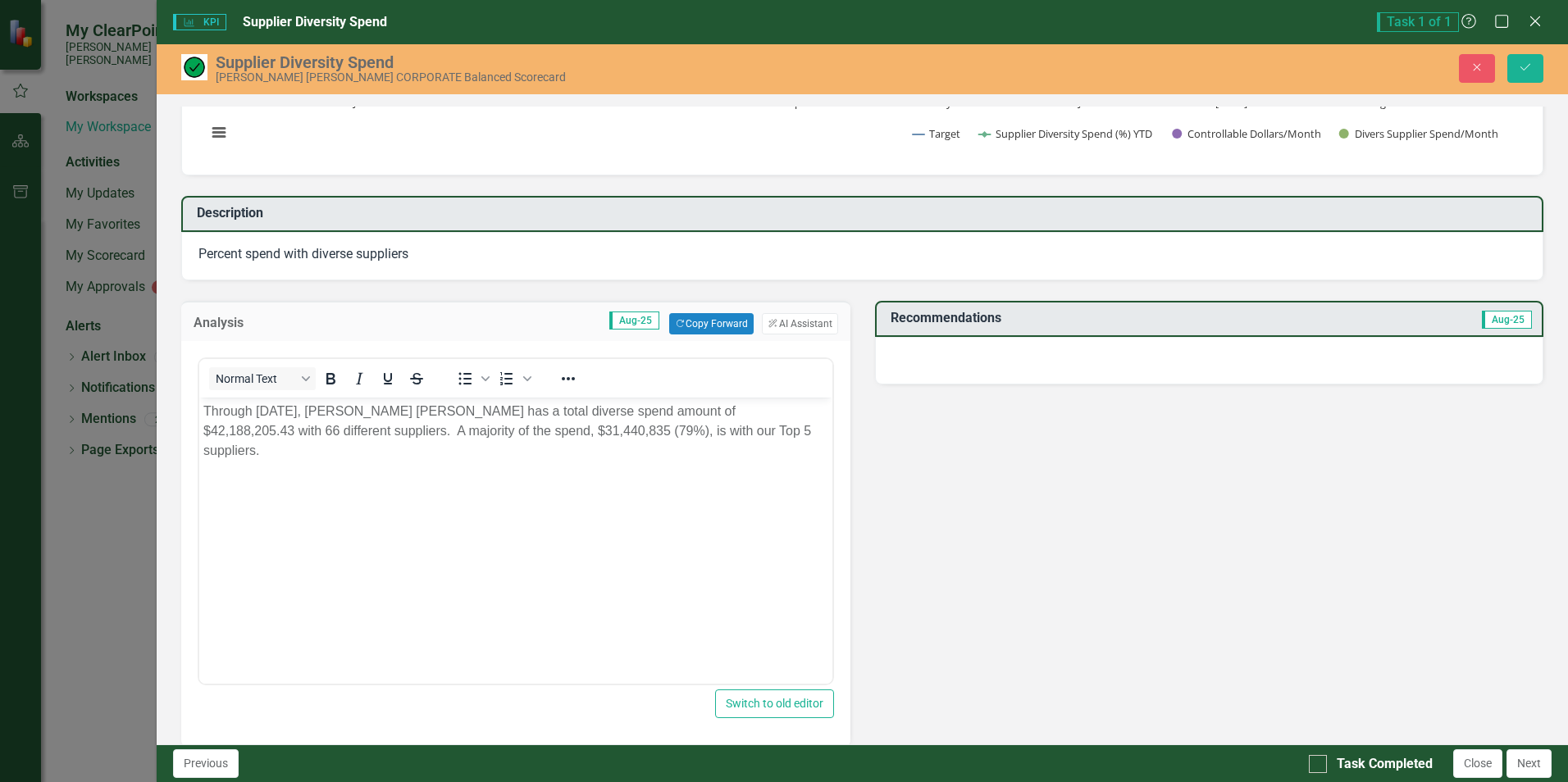
scroll to position [228, 0]
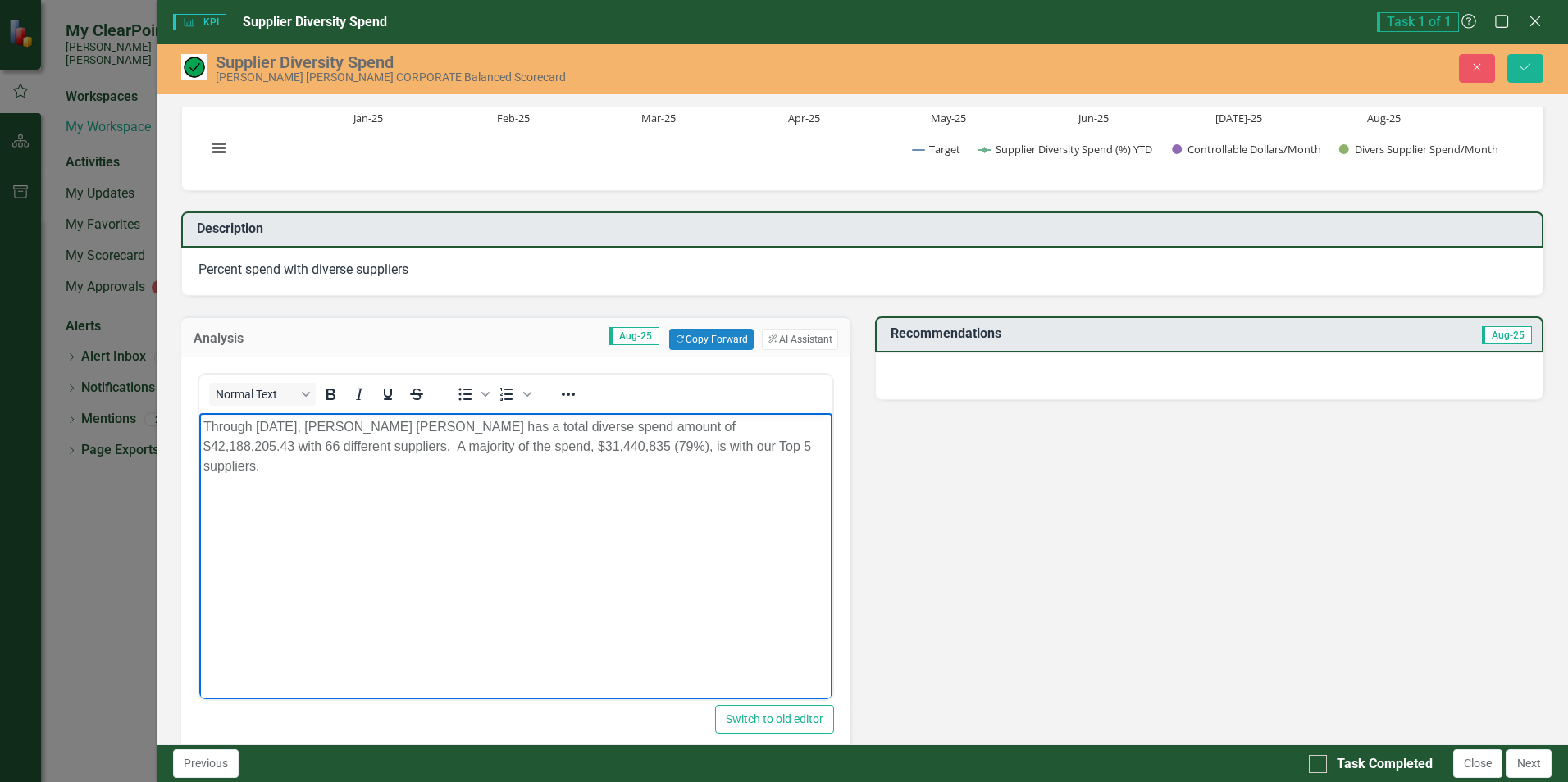
click at [649, 423] on p "Through [DATE], [PERSON_NAME] [PERSON_NAME] has a total diverse spend amount of…" at bounding box center [515, 447] width 624 height 59
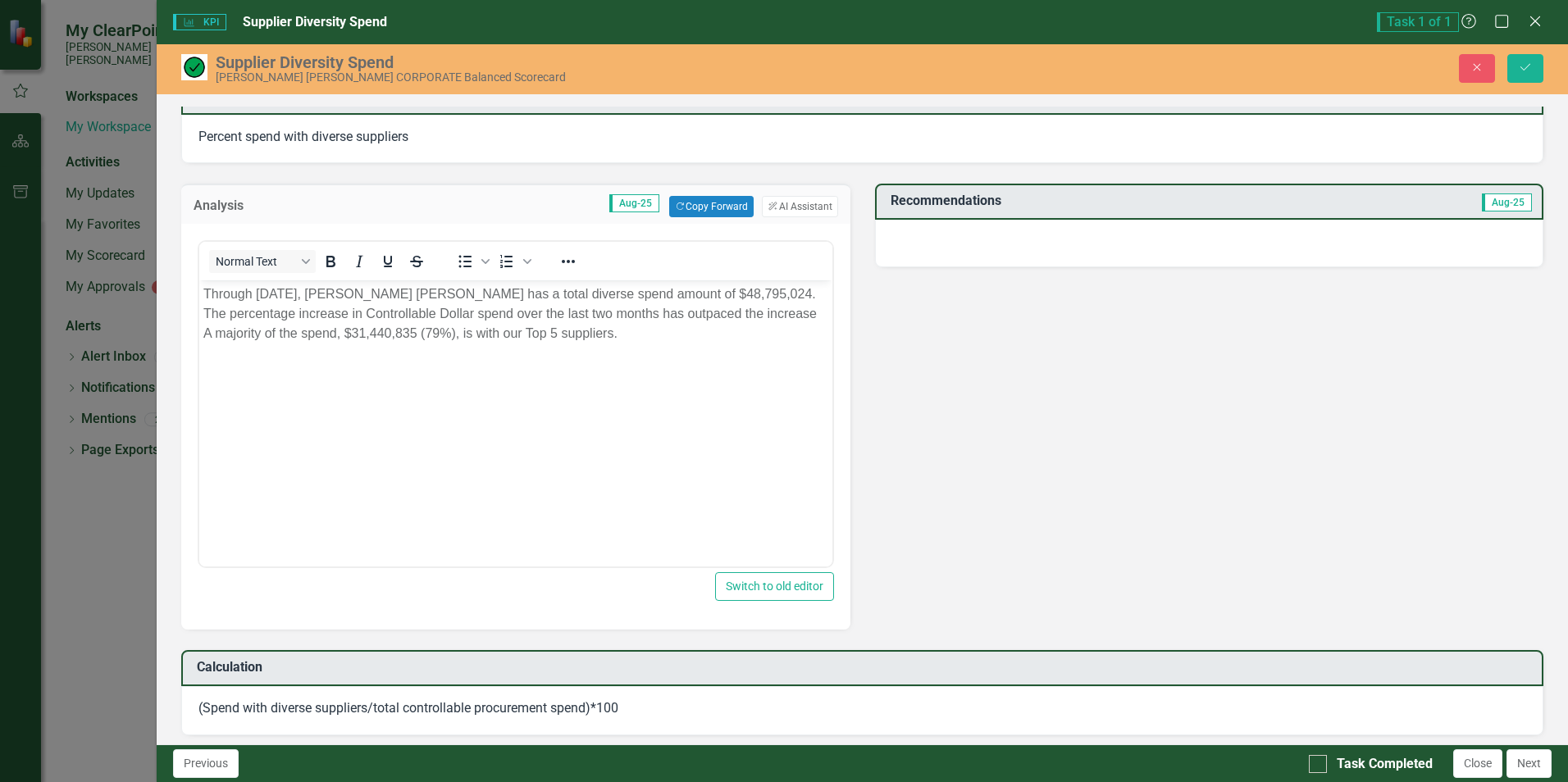
scroll to position [337, 0]
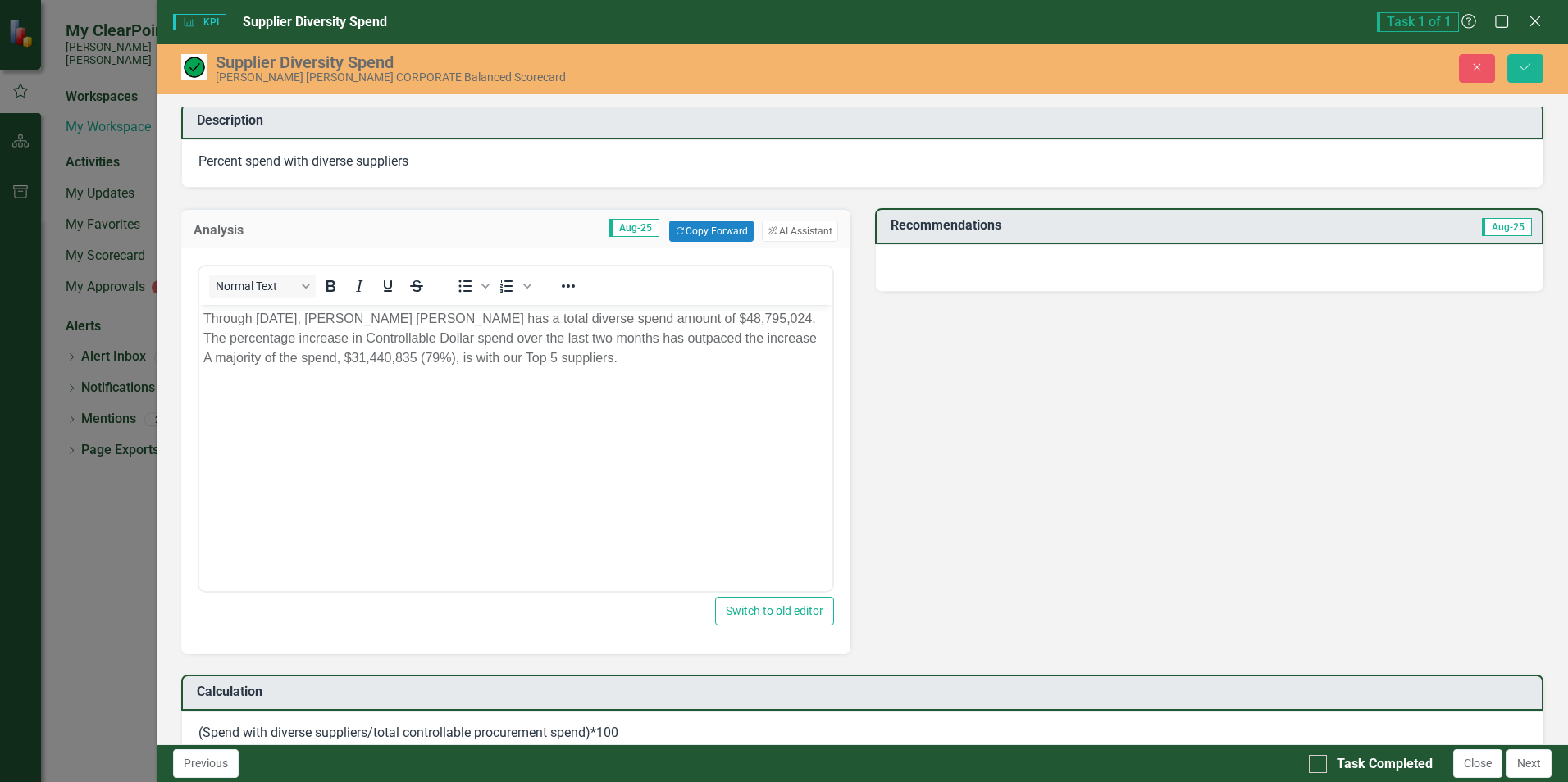
click at [627, 335] on p "Through August 31st, Santee Cooper has a total diverse spend amount of $48,795,…" at bounding box center [515, 338] width 624 height 59
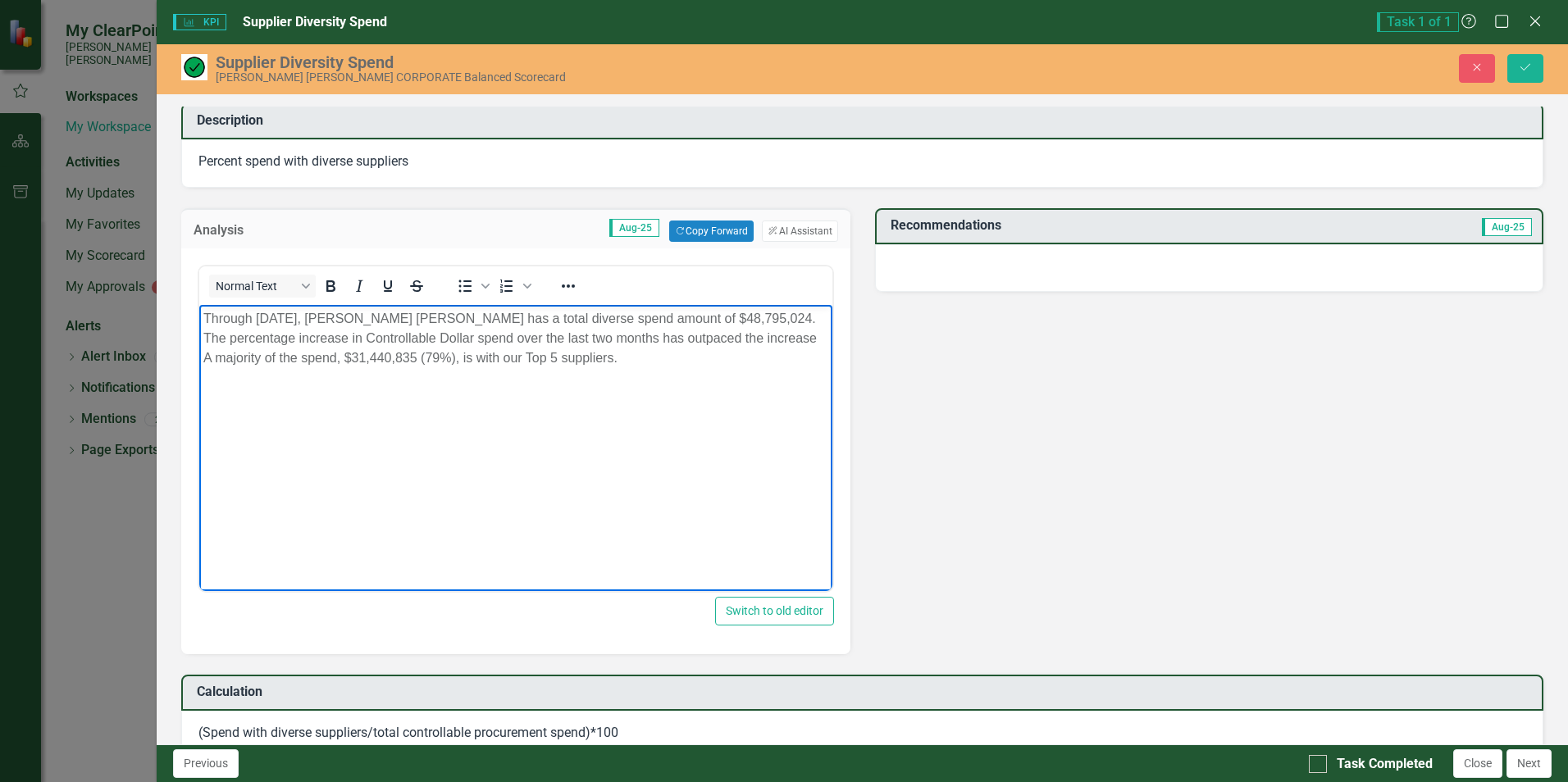
click at [570, 337] on p "Through August 31st, Santee Cooper has a total diverse spend amount of $48,795,…" at bounding box center [515, 338] width 624 height 59
click at [737, 322] on p "Through August 31st, Santee Cooper has a total diverse spend amount of $48,795,…" at bounding box center [515, 338] width 624 height 59
click at [628, 336] on p "Through August 31st, Santee Cooper has a total diverse spend amount of $48,795,…" at bounding box center [515, 338] width 624 height 59
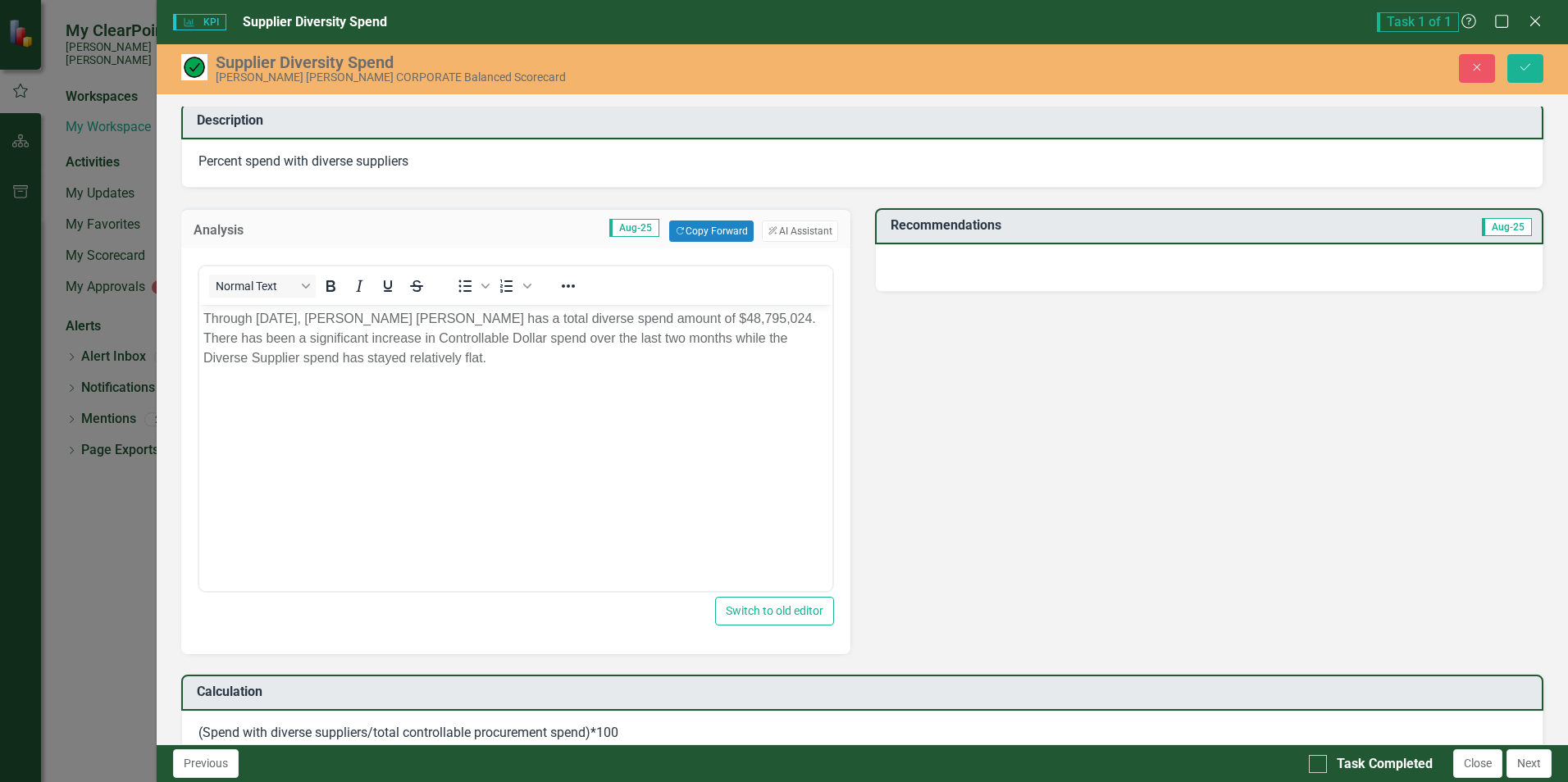
click at [944, 394] on div "Supplier Diversity Spend​ Chart Combination chart with 4 data series. The chart…" at bounding box center [862, 758] width 1386 height 2016
click at [1264, 273] on div at bounding box center [1209, 268] width 668 height 48
click at [1096, 252] on div at bounding box center [1209, 268] width 668 height 48
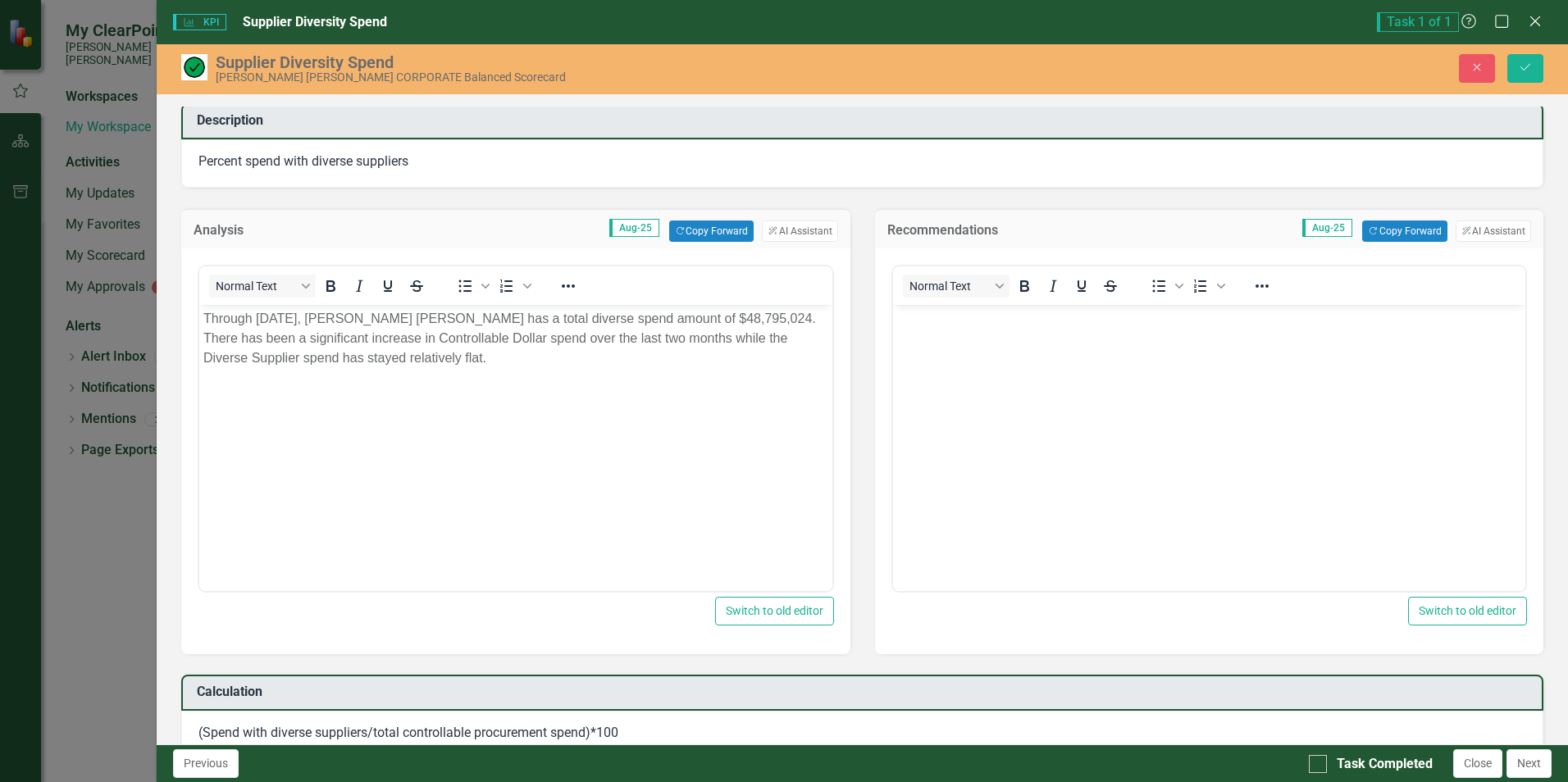
scroll to position [0, 0]
click at [1383, 233] on button "Copy Forward Copy Forward" at bounding box center [1404, 231] width 84 height 22
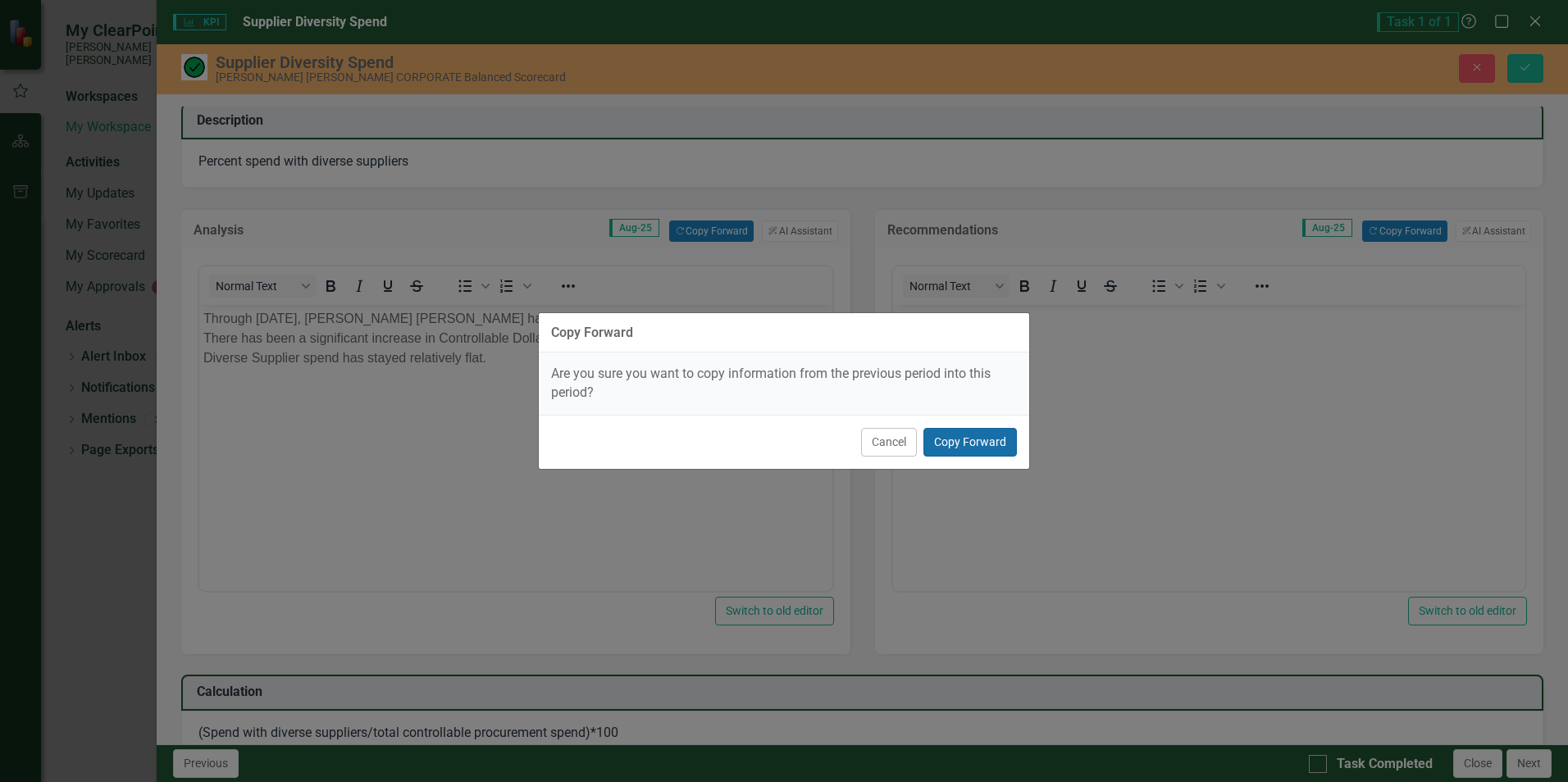
click at [951, 447] on button "Copy Forward" at bounding box center [970, 442] width 93 height 29
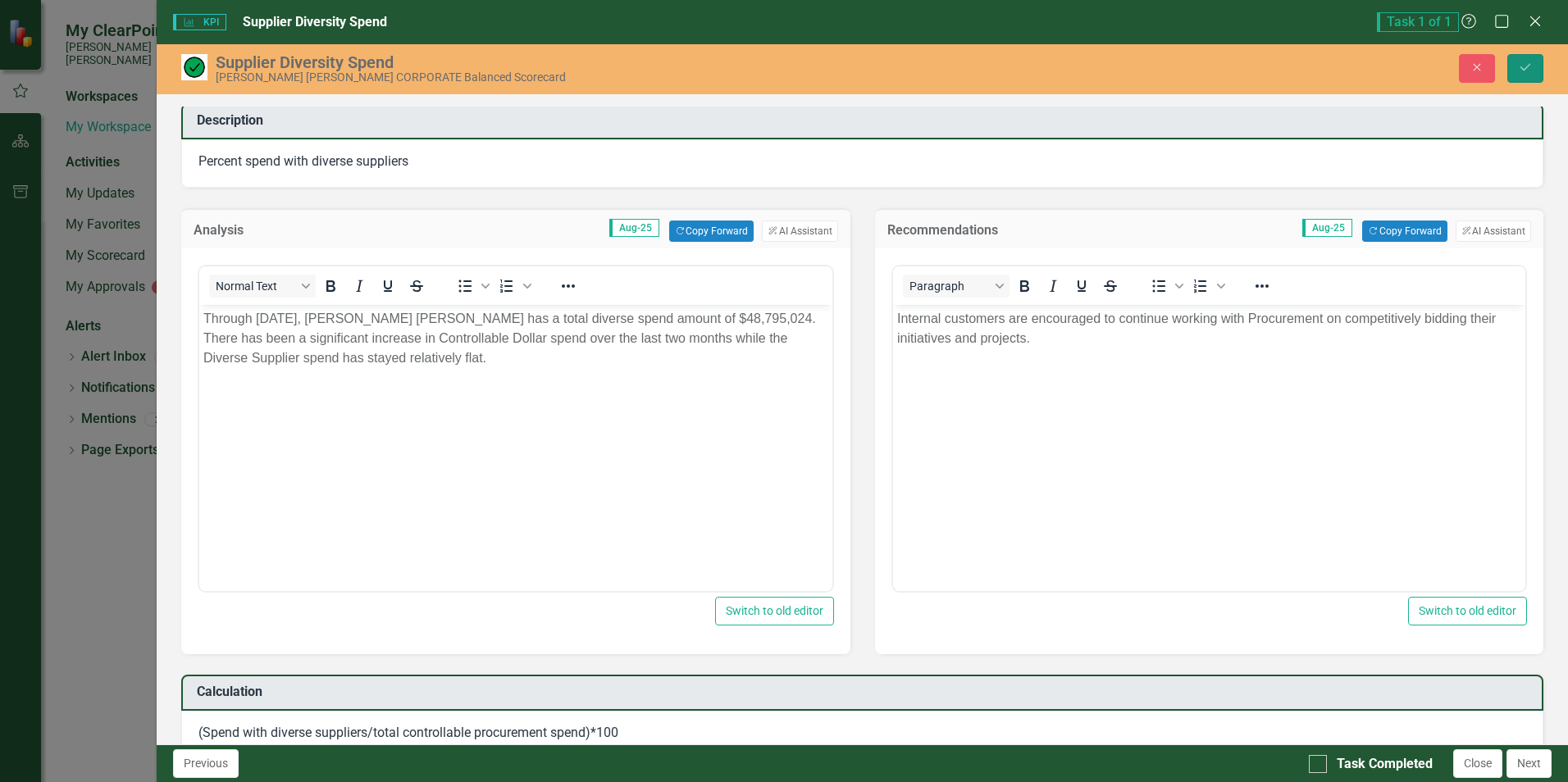
click at [1532, 68] on button "Save" at bounding box center [1525, 68] width 36 height 29
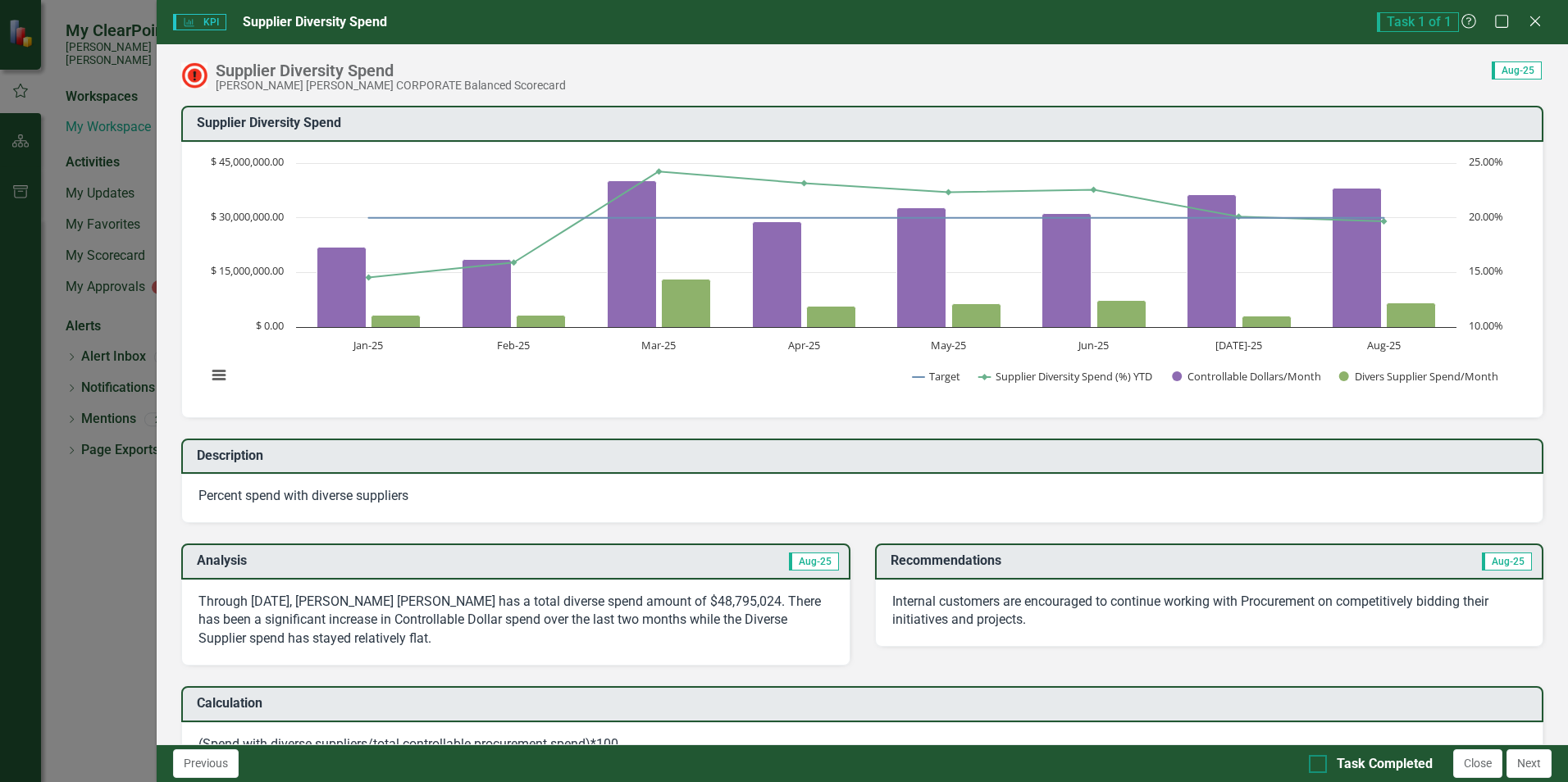
click at [1313, 769] on div at bounding box center [1318, 764] width 18 height 18
click at [1313, 766] on input "Task Completed" at bounding box center [1314, 760] width 10 height 10
checkbox input "true"
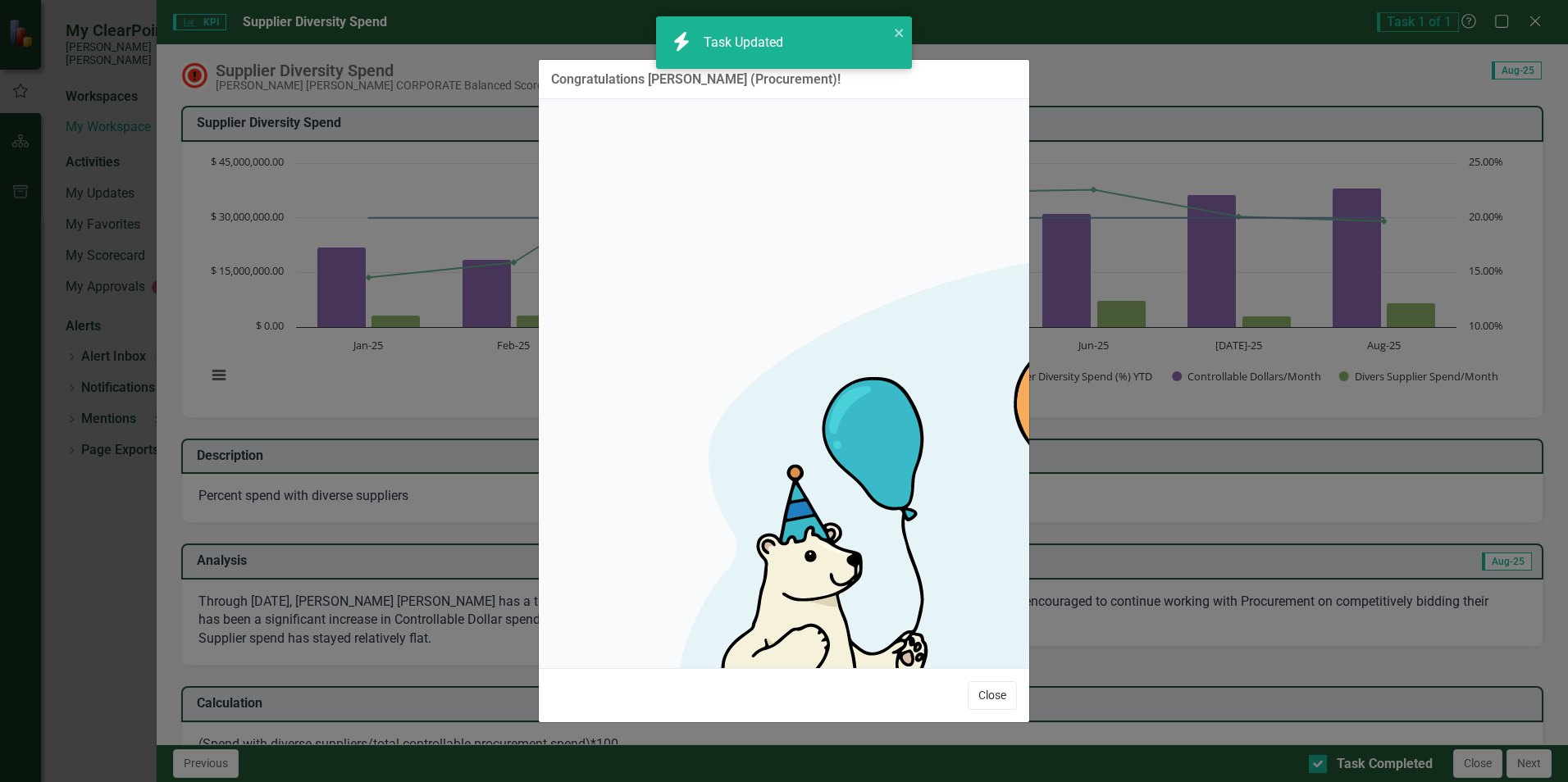
click at [986, 681] on button "Close" at bounding box center [991, 695] width 50 height 29
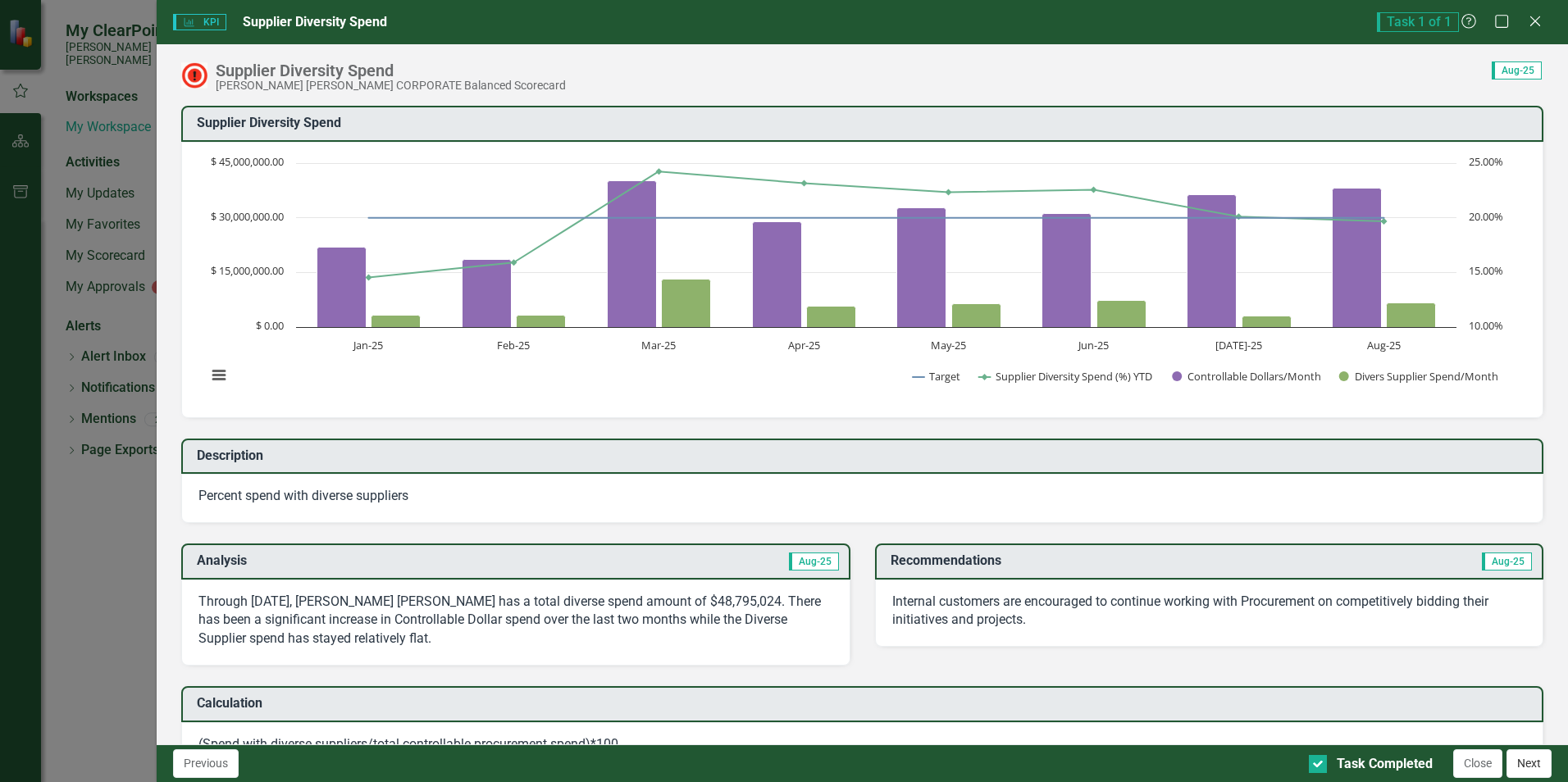
click at [1531, 755] on button "Next" at bounding box center [1529, 764] width 45 height 29
click at [1535, 766] on button "Next" at bounding box center [1529, 764] width 45 height 29
click at [1528, 757] on button "Next" at bounding box center [1529, 764] width 45 height 29
click at [1499, 26] on icon "Maximize" at bounding box center [1502, 21] width 21 height 16
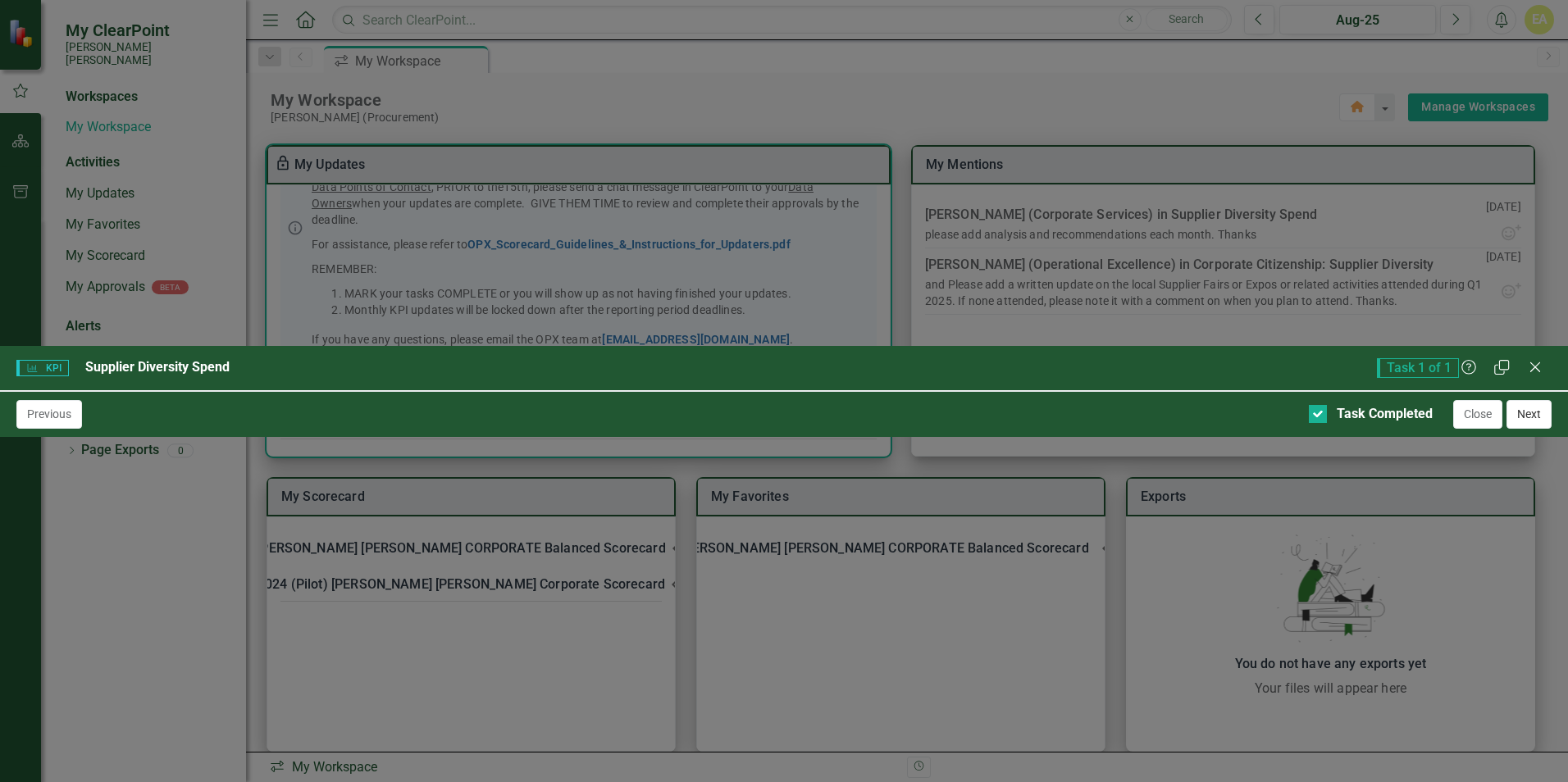
click at [1541, 429] on button "Next" at bounding box center [1529, 414] width 45 height 29
click at [1537, 359] on icon "Close" at bounding box center [1535, 367] width 21 height 16
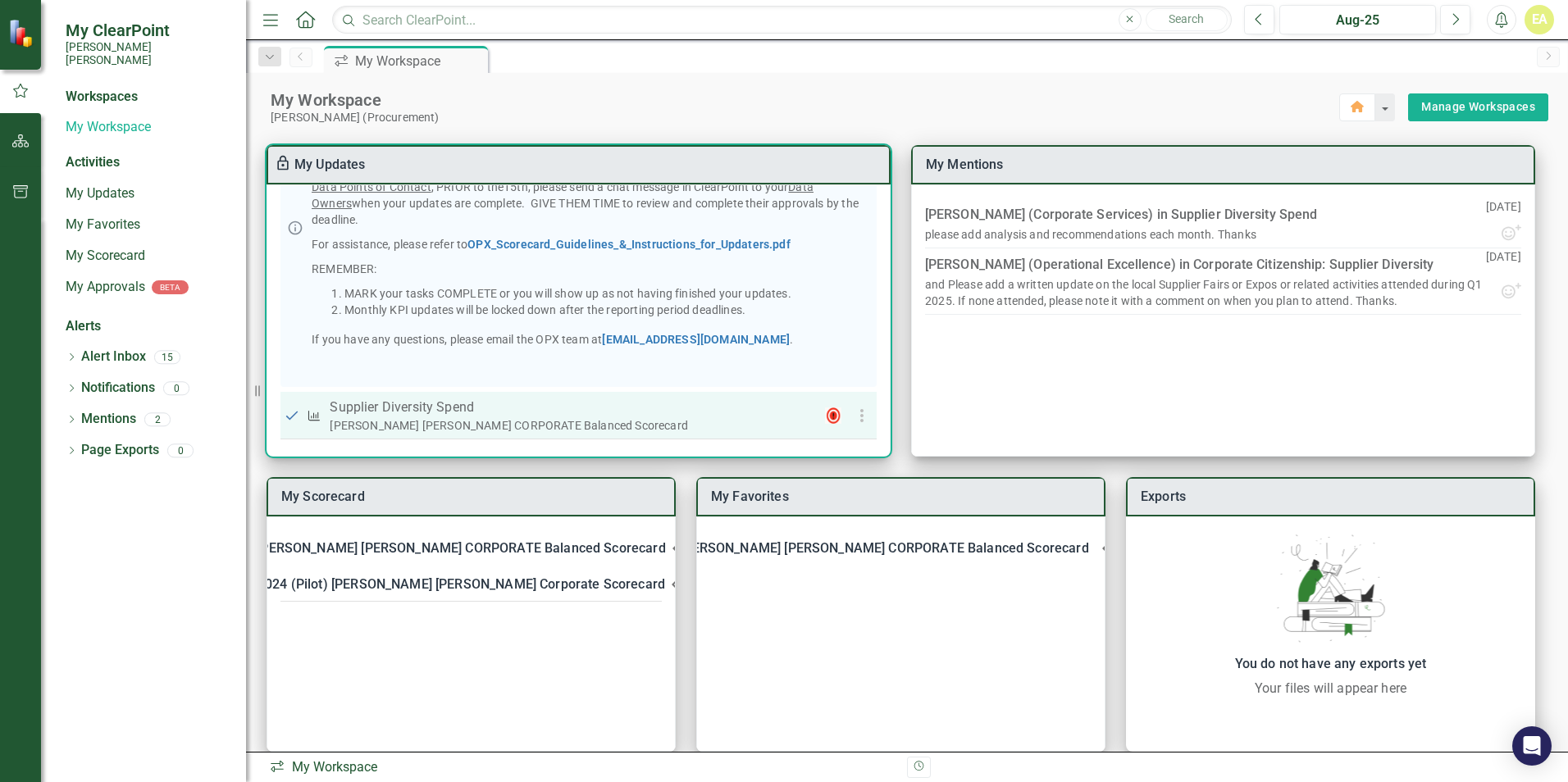
click at [290, 411] on input "checkbox" at bounding box center [291, 416] width 17 height 17
checkbox input "true"
